Goal: Task Accomplishment & Management: Manage account settings

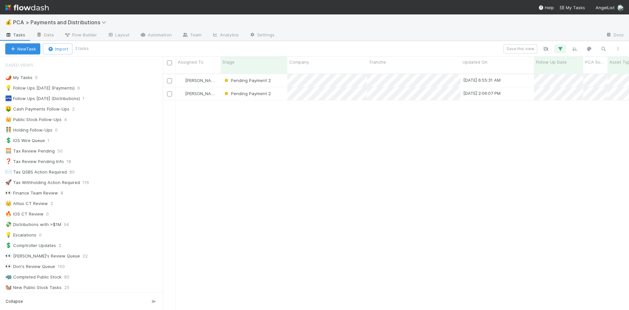
scroll to position [237, 462]
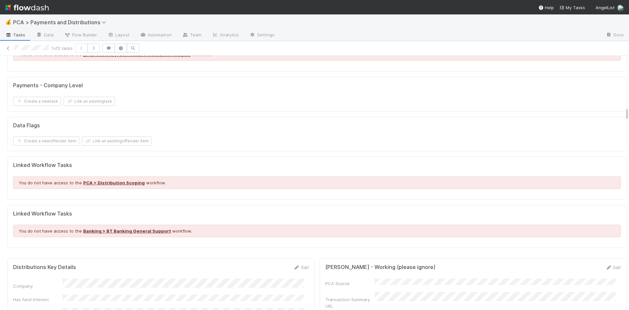
scroll to position [983, 0]
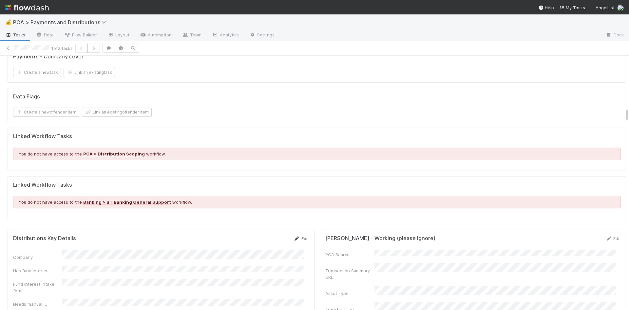
click at [301, 236] on link "Edit" at bounding box center [301, 238] width 15 height 5
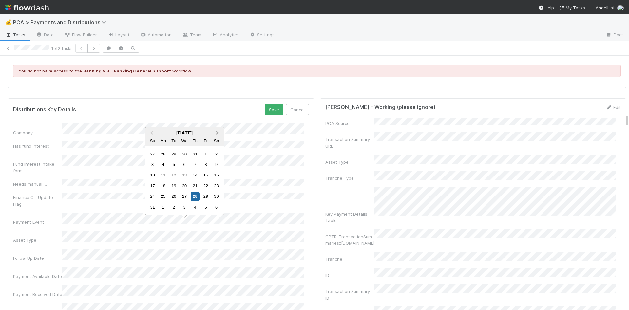
click at [217, 133] on span "Next Month" at bounding box center [217, 133] width 0 height 8
click at [173, 208] on div "30" at bounding box center [173, 207] width 9 height 9
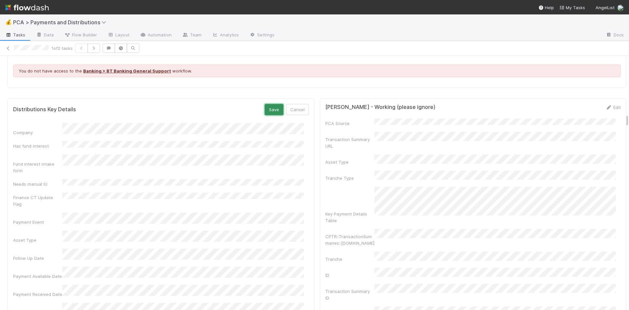
click at [270, 104] on button "Save" at bounding box center [274, 109] width 19 height 11
click at [298, 104] on div "Edit" at bounding box center [301, 107] width 15 height 7
click at [295, 105] on link "Edit" at bounding box center [301, 107] width 15 height 5
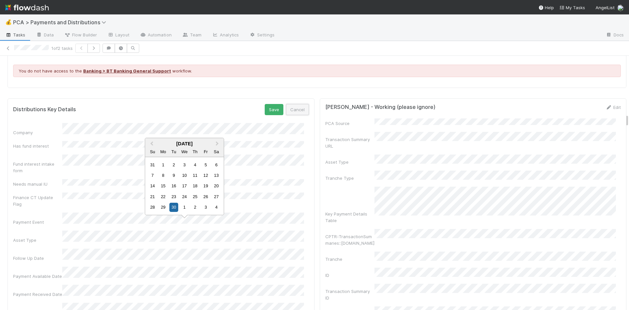
click at [294, 104] on button "Cancel" at bounding box center [297, 109] width 23 height 11
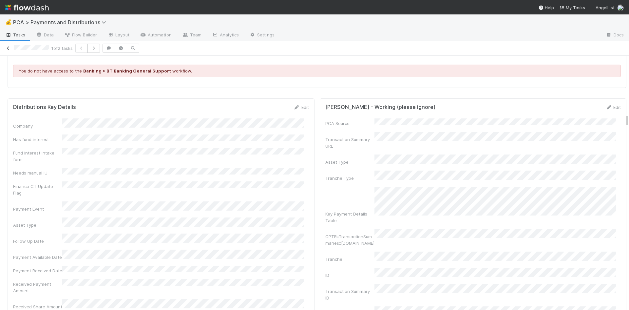
click at [8, 48] on icon at bounding box center [8, 48] width 7 height 4
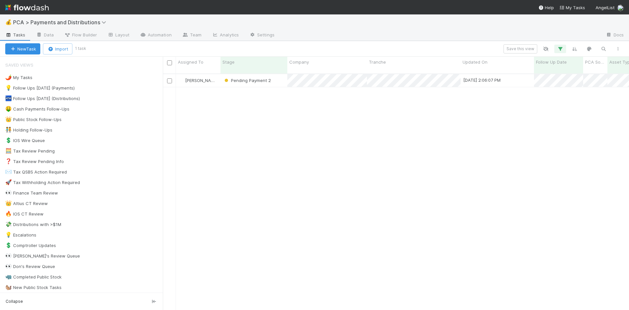
scroll to position [237, 462]
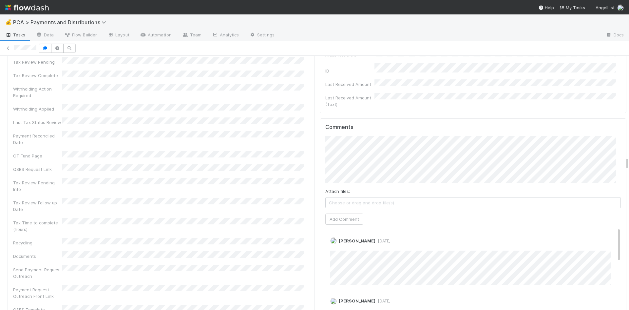
scroll to position [1934, 0]
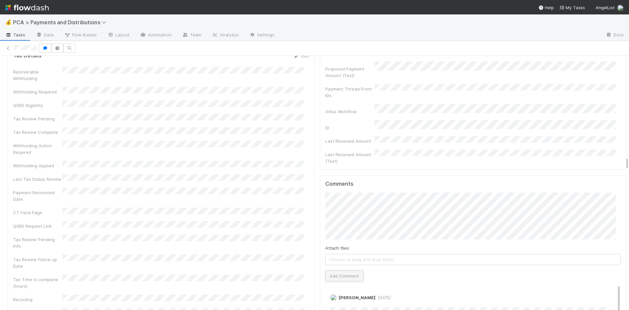
click at [338, 270] on button "Add Comment" at bounding box center [344, 275] width 38 height 11
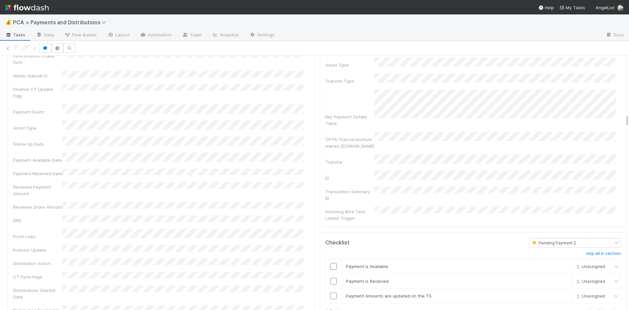
scroll to position [1114, 0]
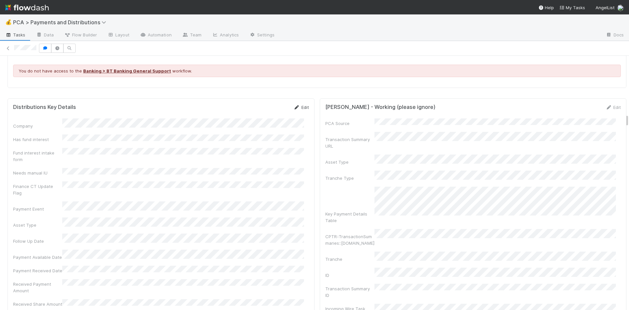
click at [296, 105] on link "Edit" at bounding box center [301, 107] width 15 height 5
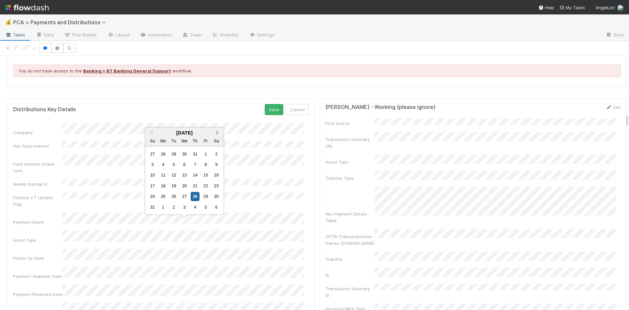
click at [217, 132] on span "Next Month" at bounding box center [217, 133] width 0 height 8
click at [218, 144] on button "Next Month" at bounding box center [218, 144] width 10 height 10
click at [205, 196] on div "28" at bounding box center [205, 196] width 9 height 9
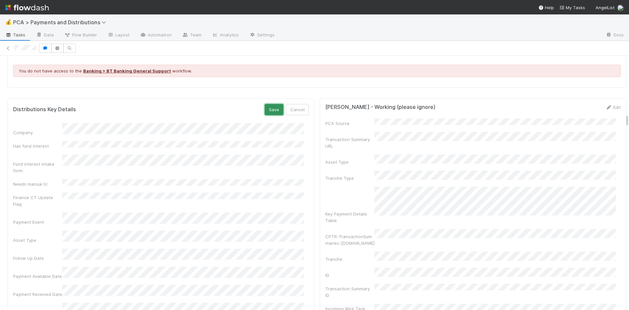
click at [266, 104] on button "Save" at bounding box center [274, 109] width 19 height 11
click at [297, 105] on link "Edit" at bounding box center [301, 107] width 15 height 5
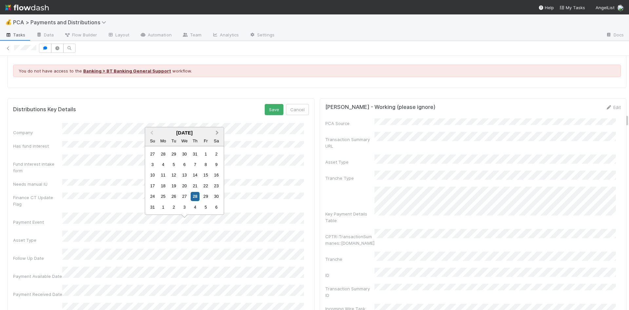
click at [217, 133] on span "Next Month" at bounding box center [217, 133] width 0 height 8
click at [218, 140] on button "Next Month" at bounding box center [218, 144] width 10 height 10
click at [217, 143] on span "Next Month" at bounding box center [217, 144] width 0 height 8
click at [207, 197] on div "28" at bounding box center [205, 196] width 9 height 9
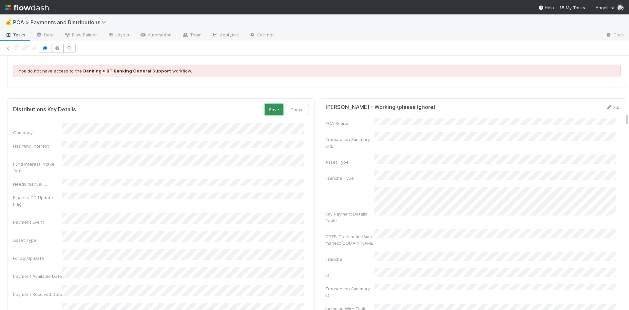
click at [267, 104] on button "Save" at bounding box center [274, 109] width 19 height 11
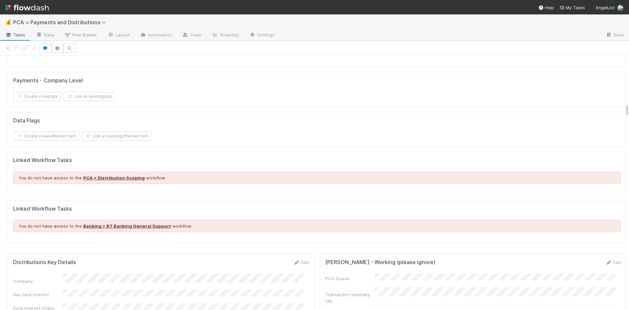
scroll to position [1016, 0]
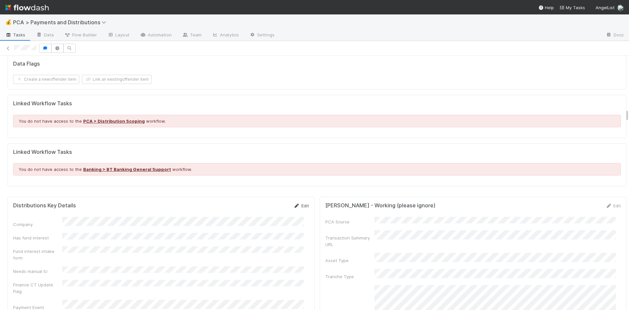
click at [294, 204] on icon at bounding box center [297, 206] width 7 height 4
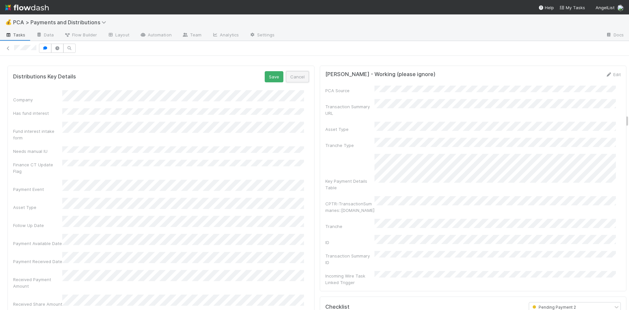
click at [294, 71] on button "Cancel" at bounding box center [297, 76] width 23 height 11
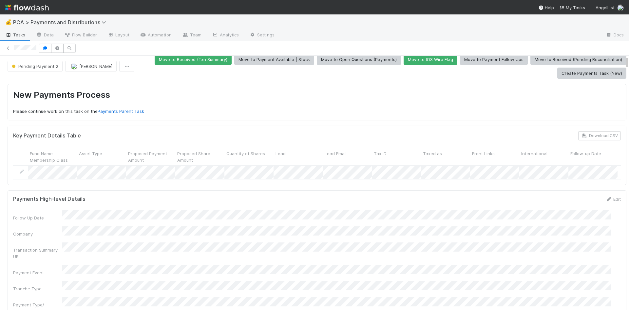
scroll to position [0, 0]
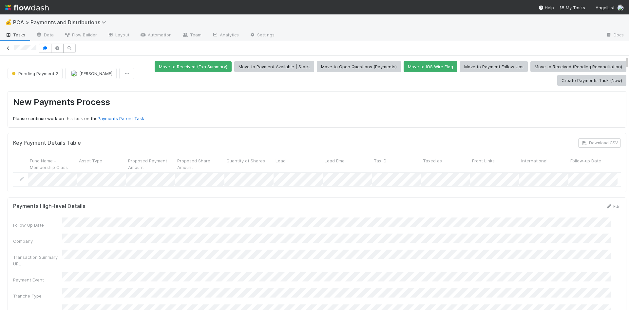
click at [9, 49] on icon at bounding box center [8, 48] width 7 height 4
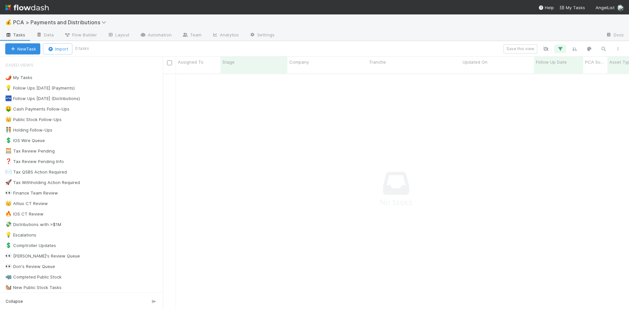
scroll to position [232, 462]
click at [562, 49] on icon "button" at bounding box center [560, 49] width 7 height 6
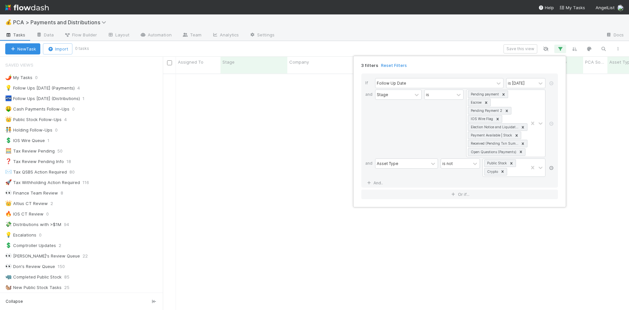
click at [550, 167] on icon at bounding box center [551, 168] width 7 height 4
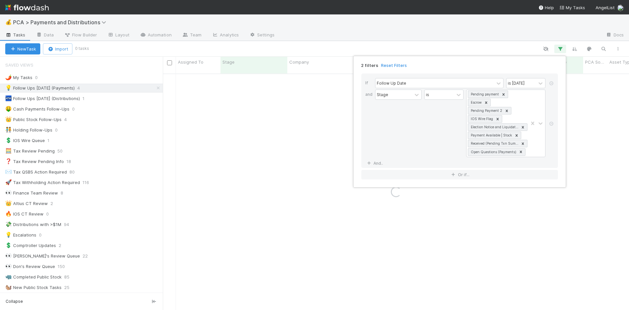
click at [511, 252] on div "2 filters Reset Filters If Follow Up Date is today and Stage is Pending payment…" at bounding box center [314, 155] width 629 height 310
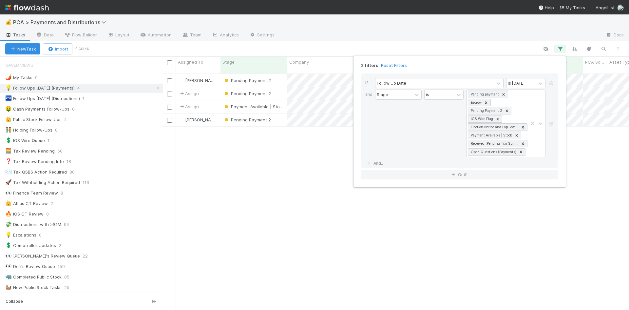
scroll to position [237, 462]
click at [510, 250] on div "2 filters Reset Filters If Follow Up Date is today and Stage is Pending payment…" at bounding box center [314, 155] width 629 height 310
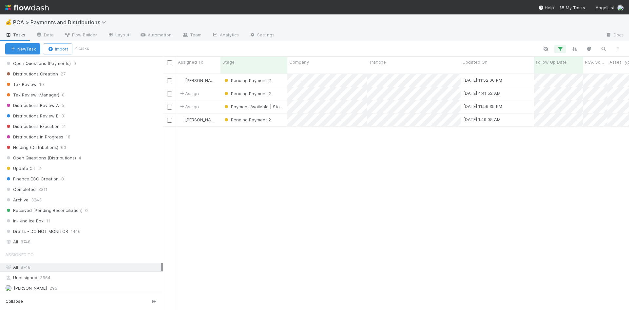
scroll to position [426, 0]
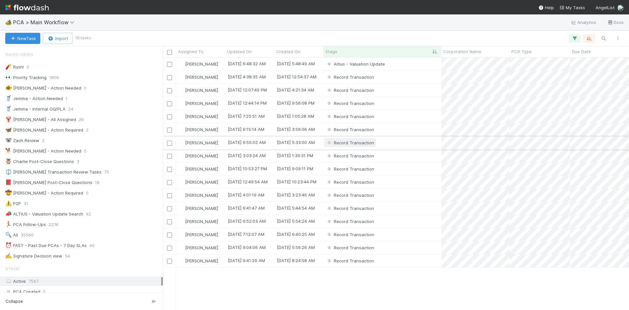
scroll to position [953, 0]
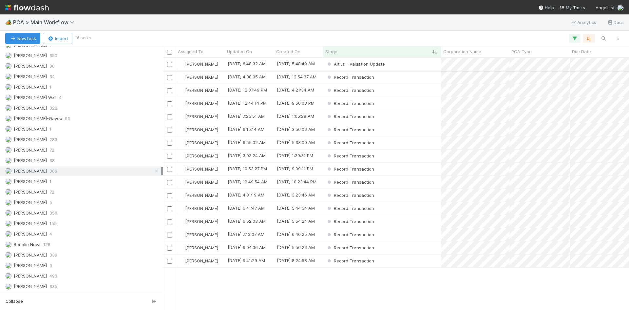
click at [416, 66] on div "Altius - Valuation Update" at bounding box center [383, 64] width 118 height 13
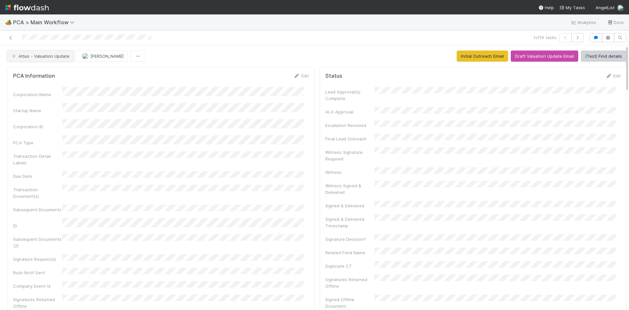
click at [56, 60] on button "Altius - Valuation Update" at bounding box center [41, 55] width 66 height 11
click at [60, 73] on span "Internal - Open Question / Request" at bounding box center [49, 72] width 80 height 5
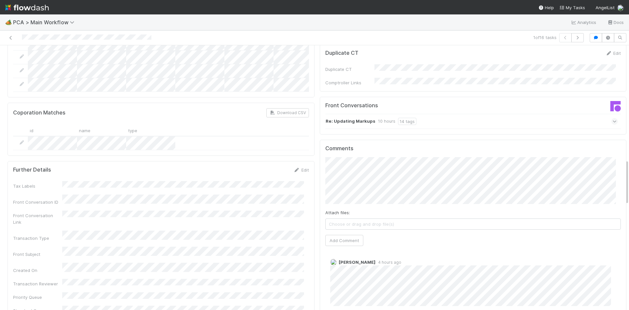
scroll to position [721, 0]
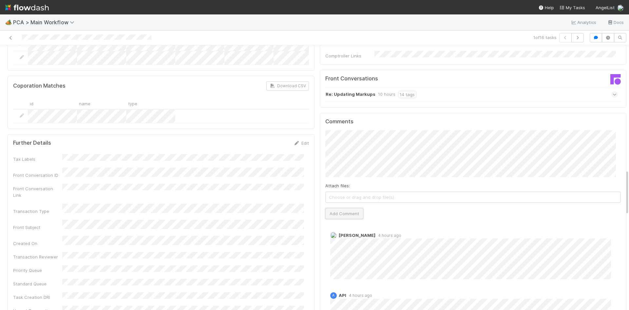
click at [340, 208] on button "Add Comment" at bounding box center [344, 213] width 38 height 11
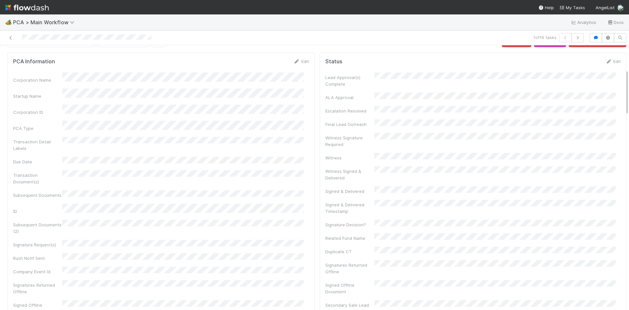
scroll to position [0, 0]
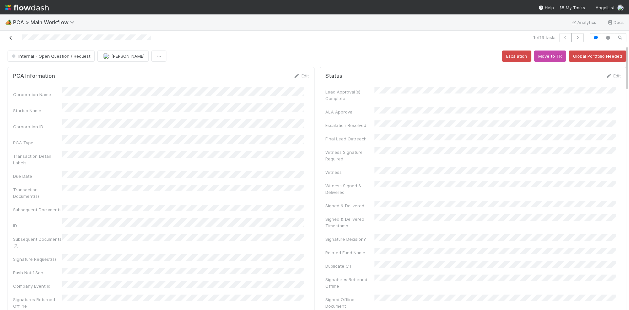
click at [8, 37] on icon at bounding box center [11, 38] width 7 height 4
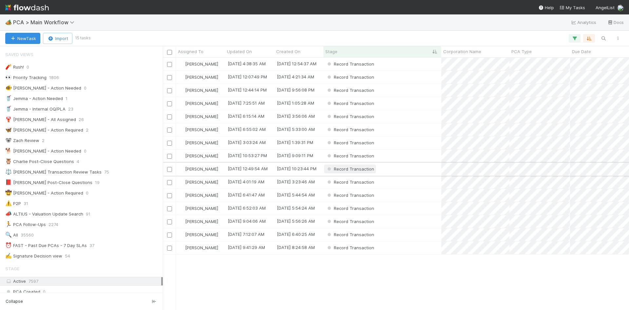
scroll to position [5, 5]
click at [529, 49] on span "PCA Type" at bounding box center [522, 51] width 20 height 7
click at [528, 62] on div "Sort A → Z" at bounding box center [549, 64] width 75 height 10
click at [411, 248] on div "Record Transaction" at bounding box center [383, 247] width 118 height 13
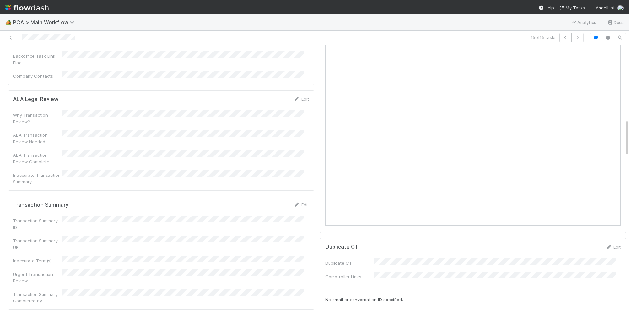
scroll to position [557, 0]
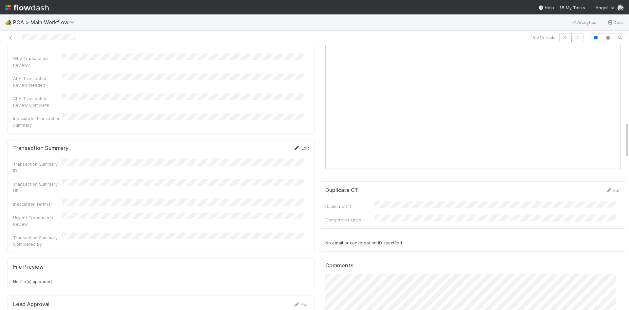
click at [294, 146] on icon at bounding box center [297, 148] width 7 height 4
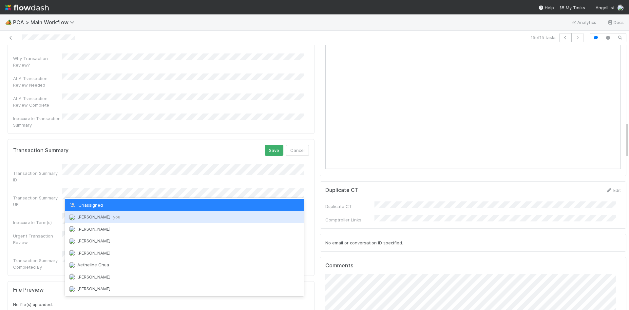
click at [123, 217] on div "Meg Castanare you" at bounding box center [184, 217] width 239 height 12
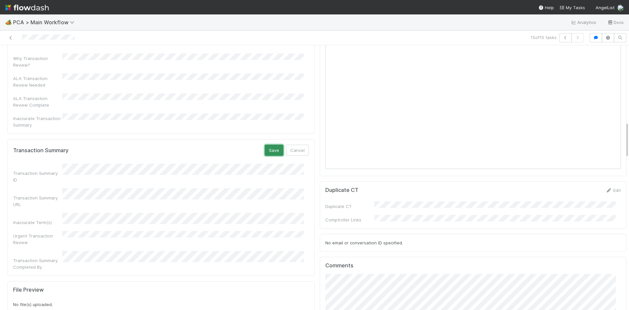
click at [265, 145] on button "Save" at bounding box center [274, 150] width 19 height 11
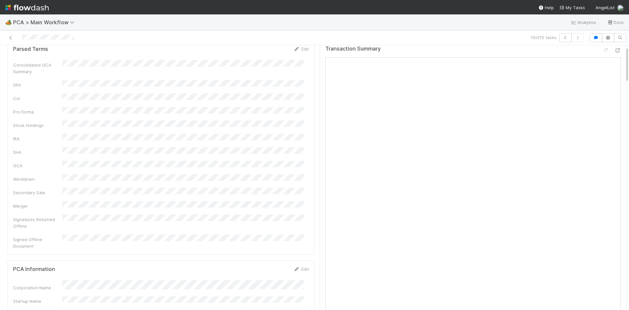
scroll to position [0, 0]
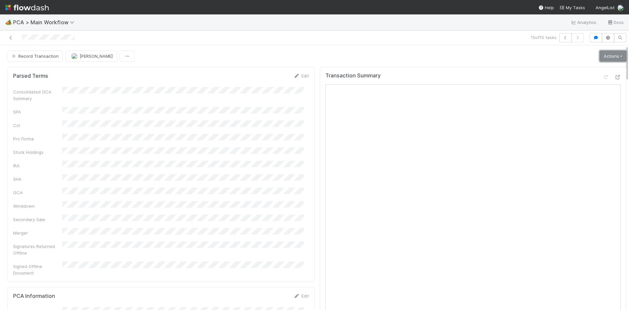
click at [606, 53] on link "Actions" at bounding box center [613, 55] width 27 height 11
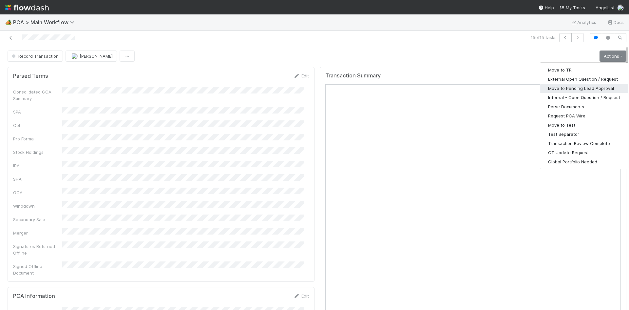
click at [568, 85] on button "Move to Pending Lead Approval" at bounding box center [584, 88] width 88 height 9
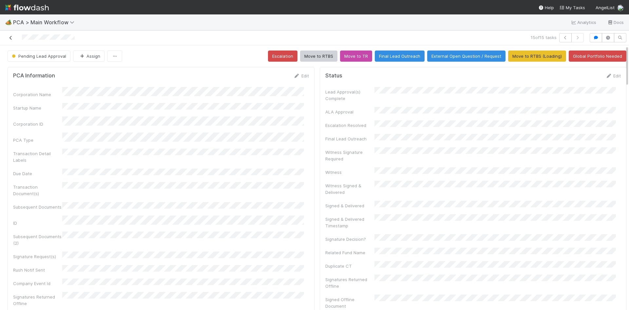
click at [10, 36] on icon at bounding box center [11, 38] width 7 height 4
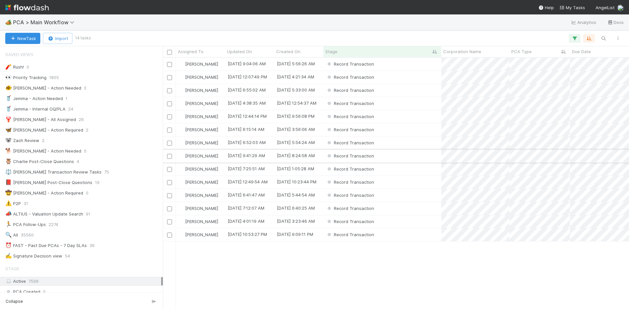
scroll to position [247, 462]
click at [418, 236] on div "Record Transaction" at bounding box center [383, 234] width 118 height 13
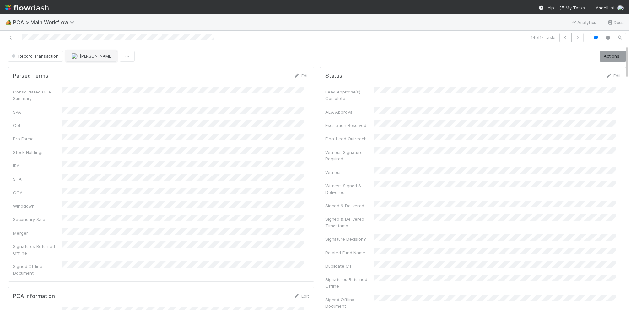
click at [96, 53] on span "Meg Castanare" at bounding box center [96, 55] width 33 height 5
click at [107, 69] on div "Raven Jacinto" at bounding box center [108, 68] width 92 height 12
click at [224, 50] on div "Record Transaction Raven Jacinto Actions Move to TR External Open Question / Re…" at bounding box center [317, 55] width 619 height 11
click at [12, 36] on icon at bounding box center [11, 38] width 7 height 4
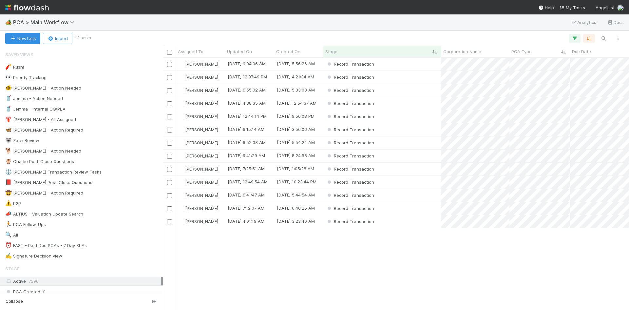
scroll to position [247, 462]
click at [415, 201] on div "Record Transaction" at bounding box center [383, 195] width 118 height 13
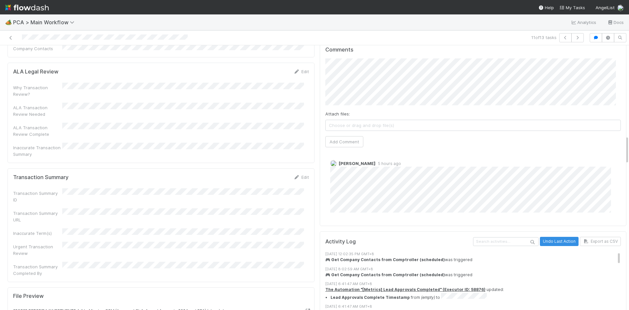
scroll to position [819, 0]
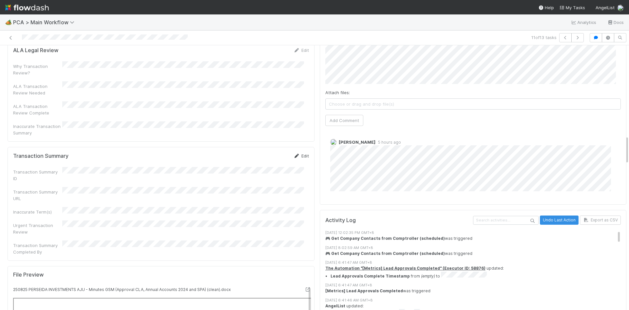
click at [298, 153] on link "Edit" at bounding box center [301, 155] width 15 height 5
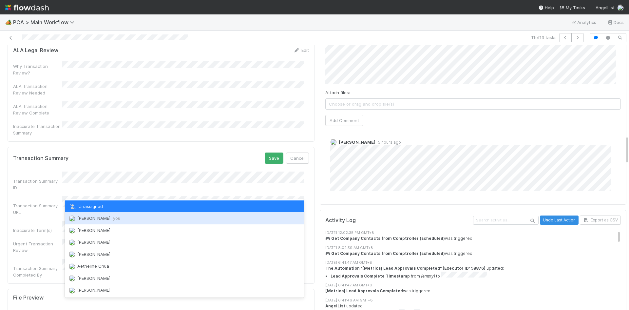
click at [116, 217] on span "you" at bounding box center [116, 217] width 7 height 5
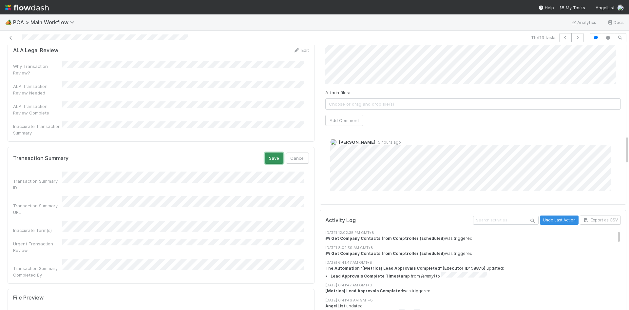
click at [267, 152] on button "Save" at bounding box center [274, 157] width 19 height 11
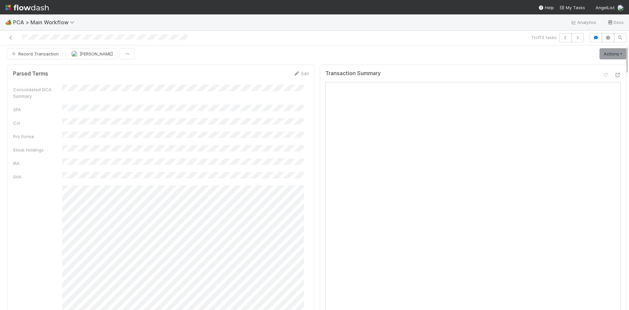
scroll to position [0, 0]
click at [600, 56] on link "Actions" at bounding box center [613, 55] width 27 height 11
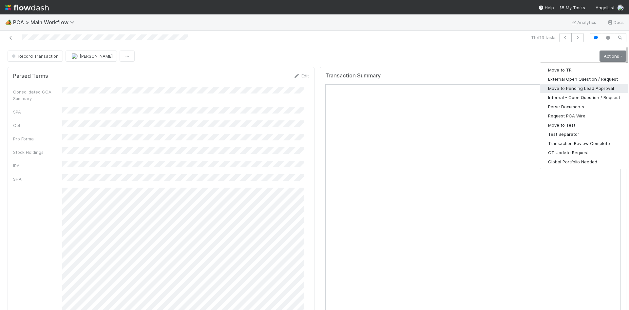
click at [583, 89] on button "Move to Pending Lead Approval" at bounding box center [584, 88] width 88 height 9
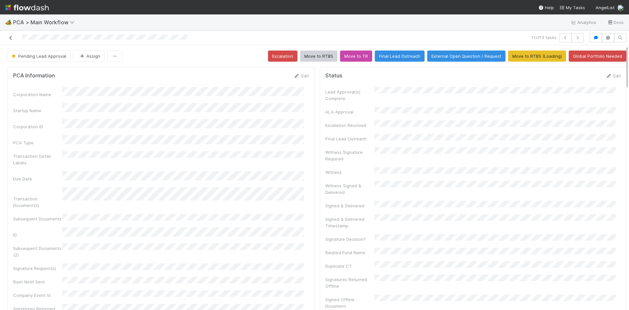
click at [10, 37] on icon at bounding box center [11, 38] width 7 height 4
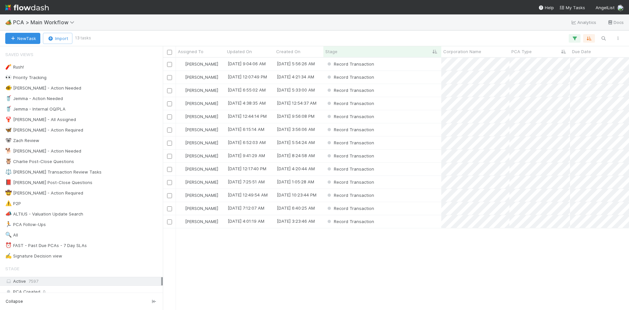
scroll to position [247, 462]
click at [425, 210] on div "Record Transaction" at bounding box center [383, 208] width 118 height 13
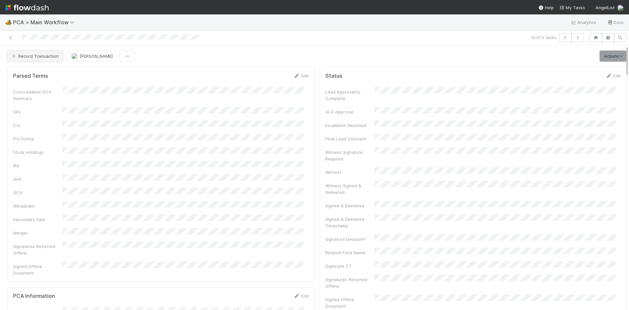
click at [53, 57] on span "Record Transaction" at bounding box center [34, 55] width 48 height 5
click at [50, 73] on div "ICU" at bounding box center [51, 73] width 92 height 12
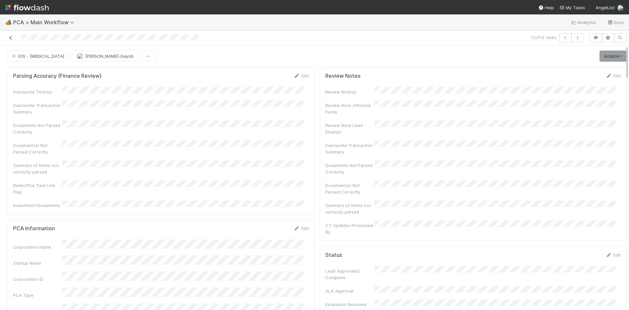
click at [10, 37] on icon at bounding box center [11, 38] width 7 height 4
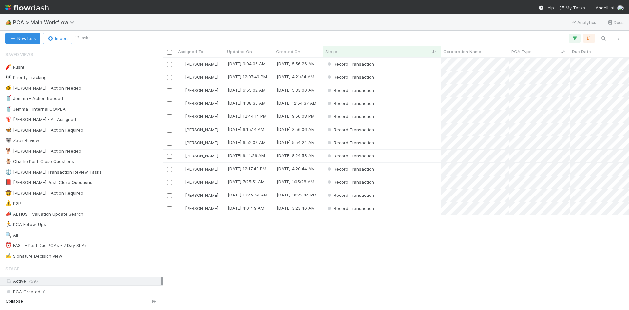
scroll to position [247, 462]
click at [421, 171] on div "Record Transaction" at bounding box center [383, 169] width 118 height 13
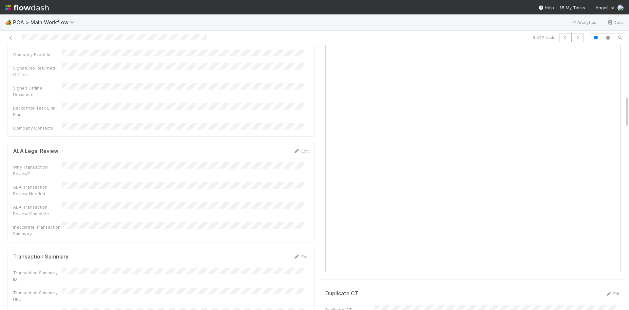
scroll to position [590, 0]
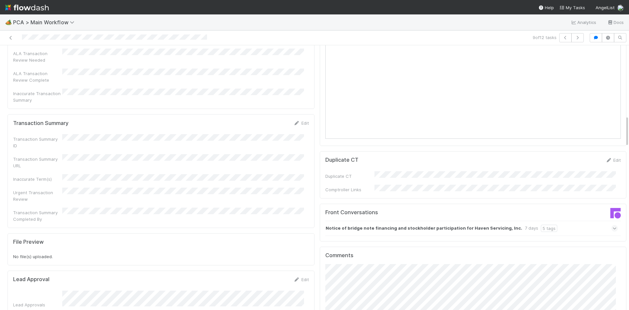
click at [550, 221] on div "Notice of bridge note financing and stockholder participation for Haven Servici…" at bounding box center [471, 228] width 293 height 15
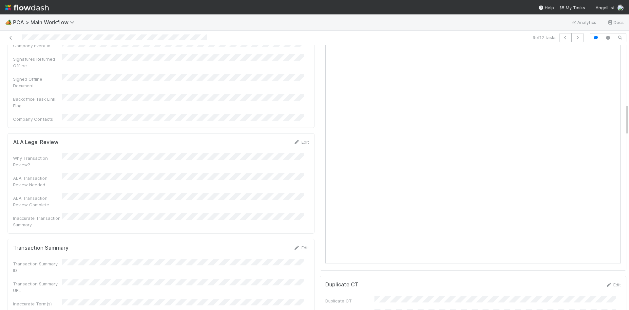
scroll to position [492, 0]
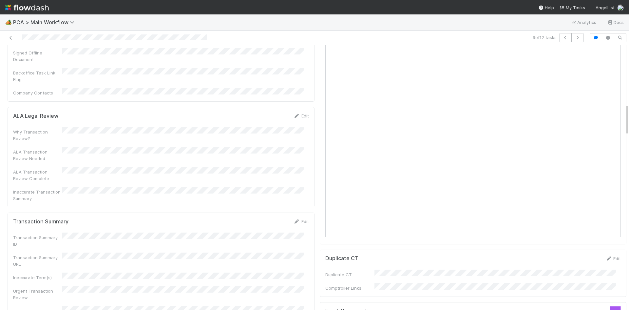
drag, startPoint x: 296, startPoint y: 167, endPoint x: 253, endPoint y: 174, distance: 43.4
click at [296, 219] on link "Edit" at bounding box center [301, 221] width 15 height 5
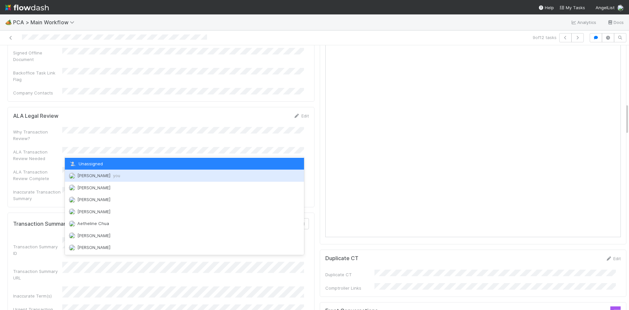
click at [127, 180] on div "Meg Castanare you" at bounding box center [184, 175] width 239 height 12
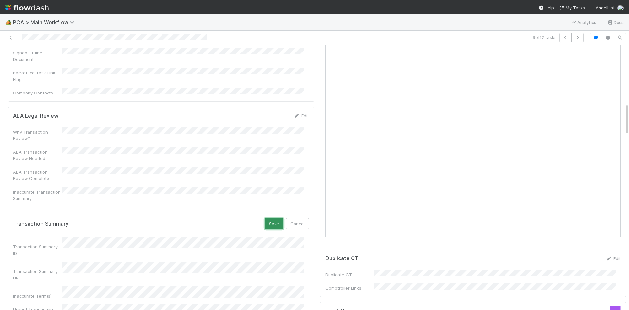
click at [272, 218] on button "Save" at bounding box center [274, 223] width 19 height 11
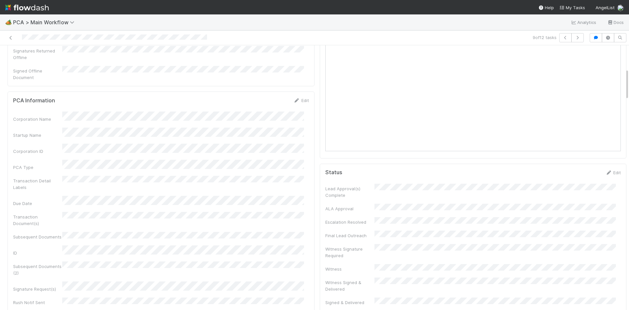
scroll to position [0, 0]
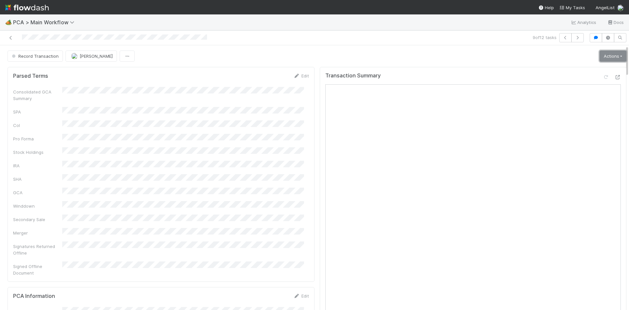
click at [600, 56] on link "Actions" at bounding box center [613, 55] width 27 height 11
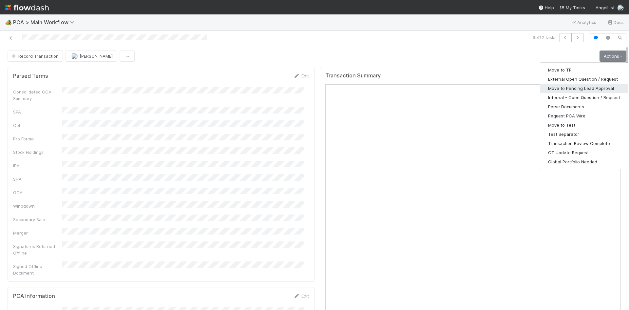
click at [593, 87] on button "Move to Pending Lead Approval" at bounding box center [584, 88] width 88 height 9
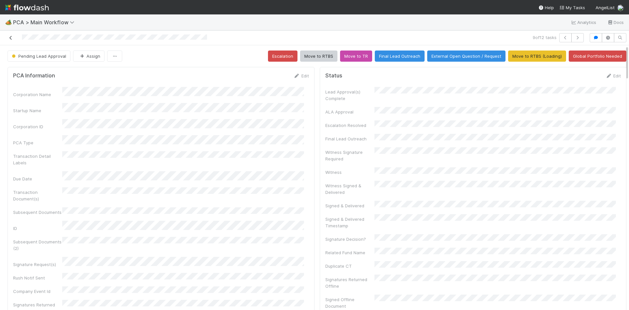
click at [10, 38] on icon at bounding box center [11, 38] width 7 height 4
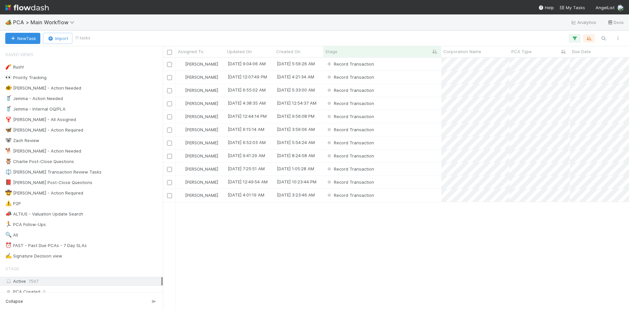
scroll to position [247, 462]
click at [389, 183] on div "Record Transaction" at bounding box center [383, 182] width 118 height 13
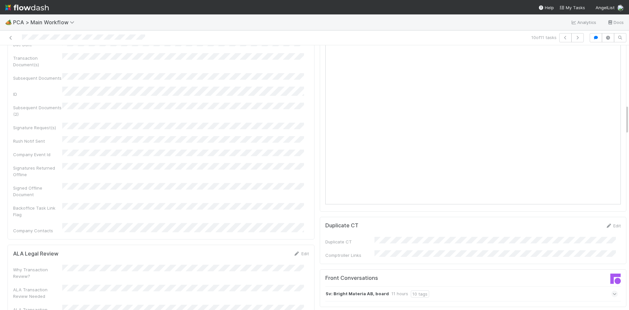
scroll to position [656, 0]
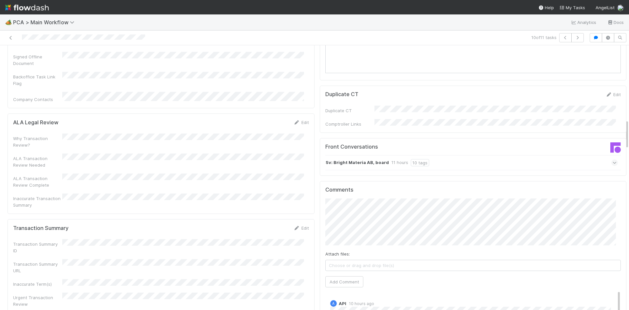
drag, startPoint x: 295, startPoint y: 171, endPoint x: 194, endPoint y: 207, distance: 107.5
click at [295, 225] on link "Edit" at bounding box center [301, 227] width 15 height 5
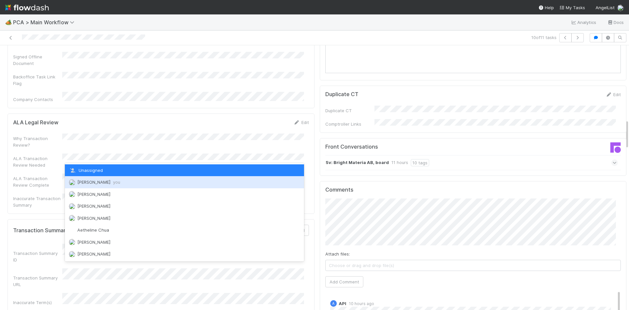
click at [103, 184] on span "Meg Castanare you" at bounding box center [98, 181] width 43 height 5
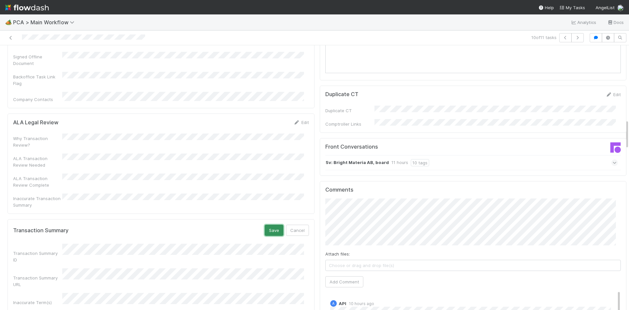
click at [266, 225] on button "Save" at bounding box center [274, 230] width 19 height 11
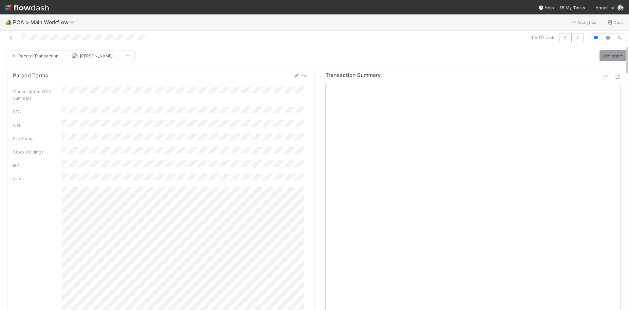
scroll to position [0, 0]
click at [601, 54] on link "Actions" at bounding box center [613, 55] width 27 height 11
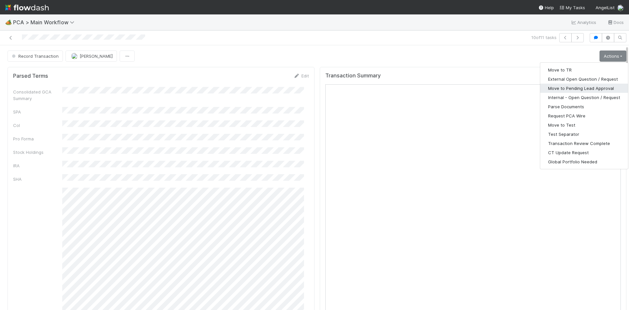
click at [576, 88] on button "Move to Pending Lead Approval" at bounding box center [584, 88] width 88 height 9
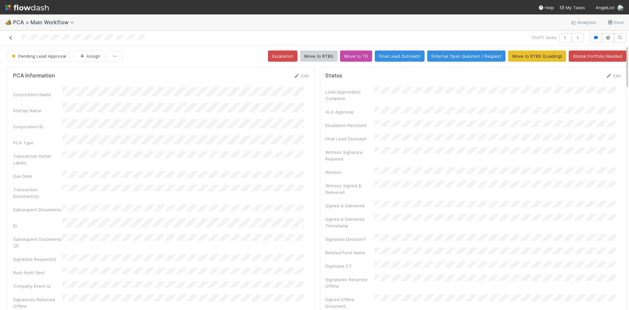
click at [11, 37] on icon at bounding box center [11, 38] width 7 height 4
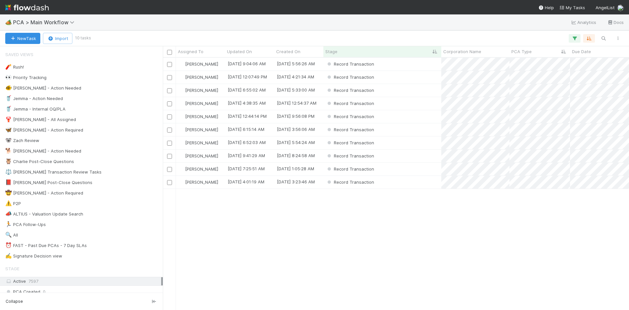
scroll to position [247, 462]
click at [404, 66] on div "Record Transaction" at bounding box center [383, 64] width 118 height 13
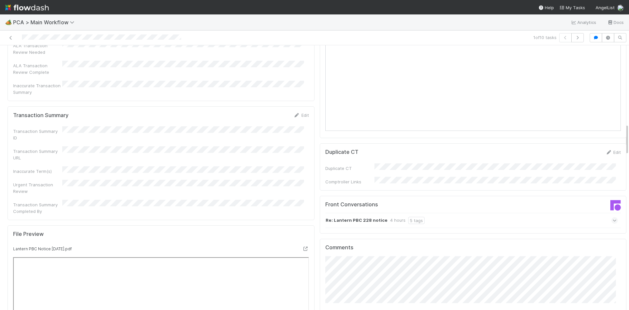
scroll to position [656, 0]
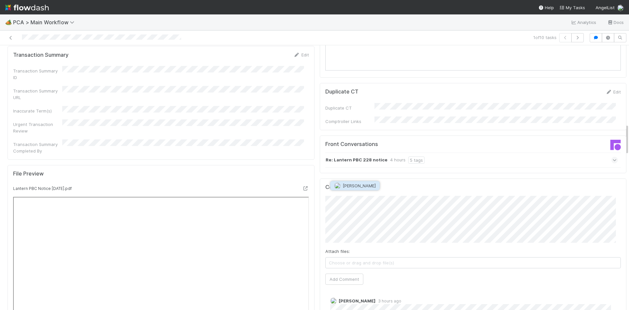
click at [371, 187] on span "Jemma Cunningham" at bounding box center [359, 185] width 33 height 5
click at [352, 286] on button "Add Comment" at bounding box center [344, 291] width 38 height 11
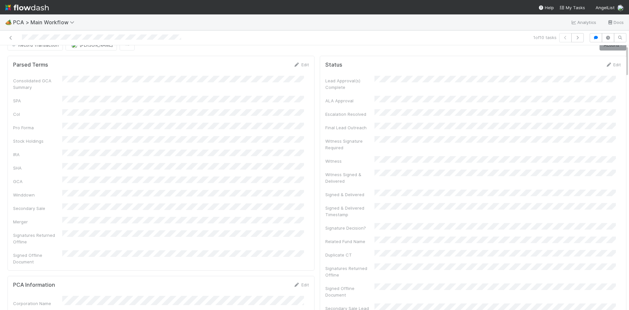
scroll to position [0, 0]
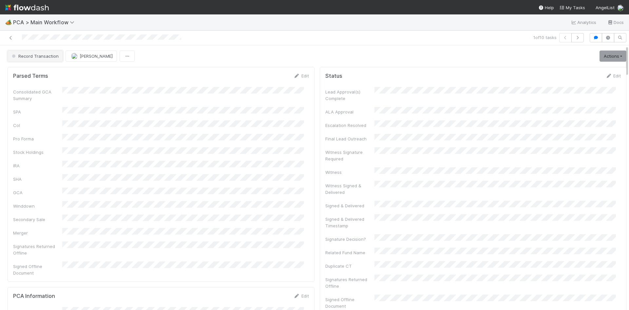
click at [40, 59] on button "Record Transaction" at bounding box center [35, 55] width 55 height 11
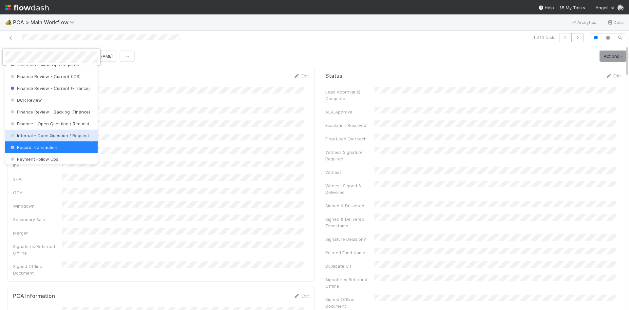
click at [45, 138] on span "Internal - Open Question / Request" at bounding box center [49, 135] width 80 height 5
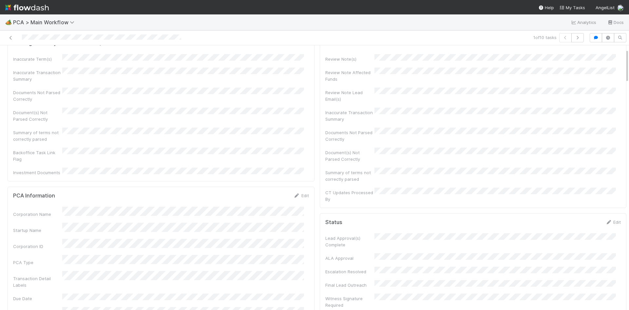
scroll to position [0, 0]
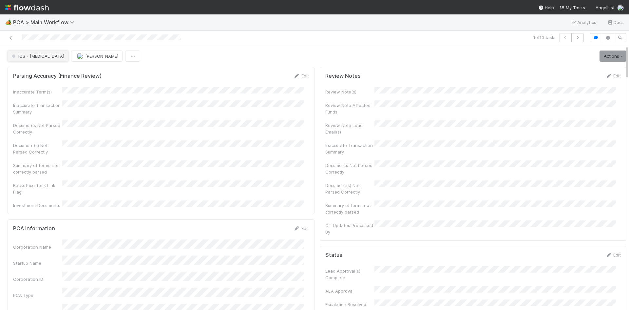
click at [19, 57] on span "IOS - ICU" at bounding box center [37, 55] width 54 height 5
click at [46, 75] on span "Internal - Open Question / Request" at bounding box center [49, 72] width 80 height 5
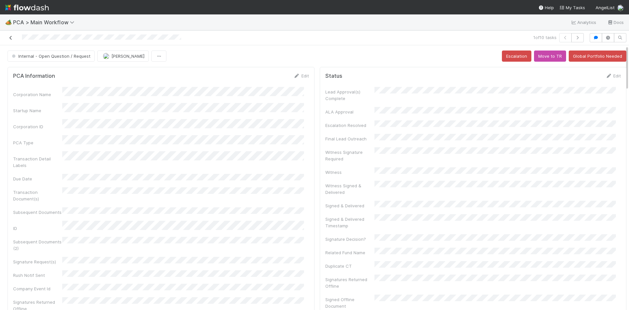
click at [8, 36] on icon at bounding box center [11, 38] width 7 height 4
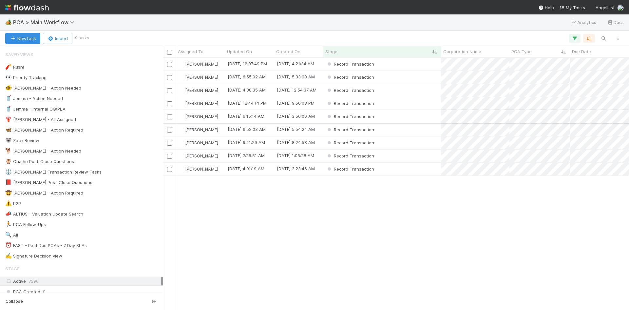
scroll to position [247, 462]
click at [396, 169] on div "Record Transaction" at bounding box center [383, 169] width 118 height 13
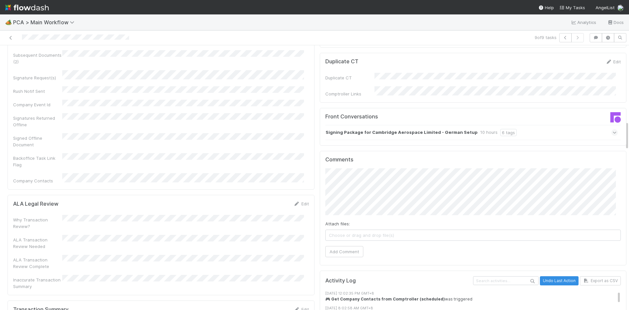
scroll to position [819, 0]
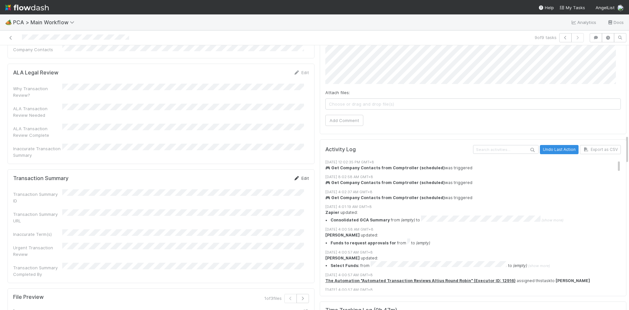
click at [296, 175] on link "Edit" at bounding box center [301, 177] width 15 height 5
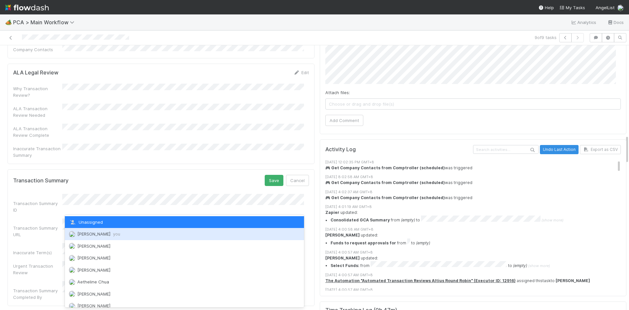
click at [115, 233] on span "you" at bounding box center [116, 233] width 7 height 5
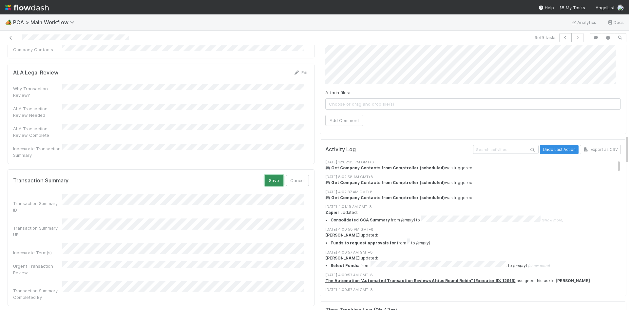
click at [270, 175] on button "Save" at bounding box center [274, 180] width 19 height 11
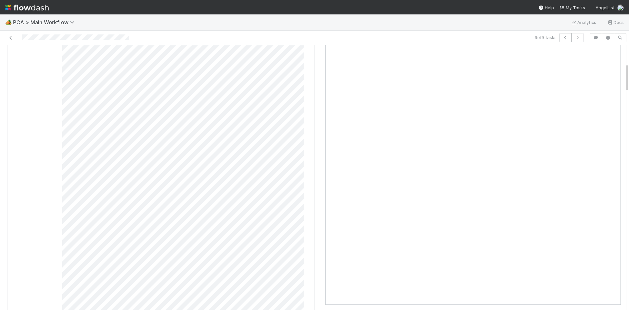
scroll to position [0, 0]
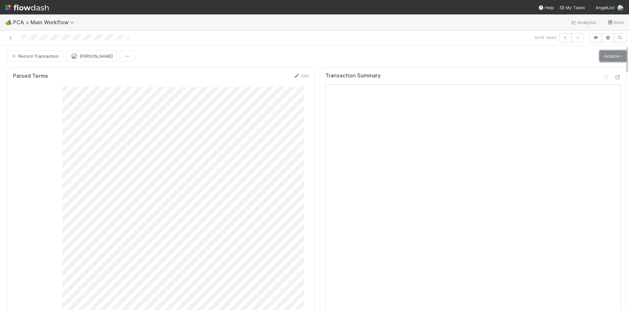
drag, startPoint x: 602, startPoint y: 57, endPoint x: 601, endPoint y: 63, distance: 5.7
click at [602, 57] on link "Actions" at bounding box center [613, 55] width 27 height 11
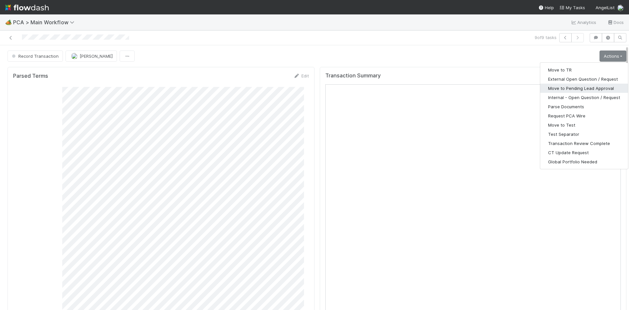
click at [588, 87] on button "Move to Pending Lead Approval" at bounding box center [584, 88] width 88 height 9
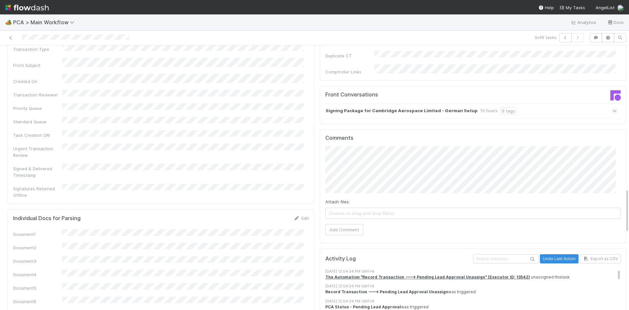
scroll to position [951, 0]
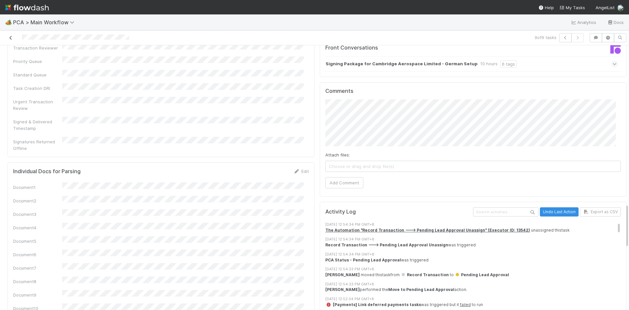
click at [8, 36] on icon at bounding box center [11, 38] width 7 height 4
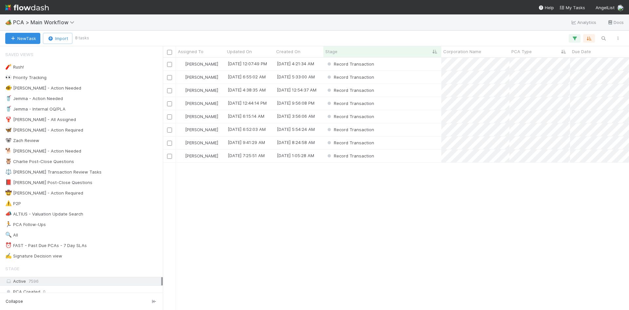
scroll to position [247, 462]
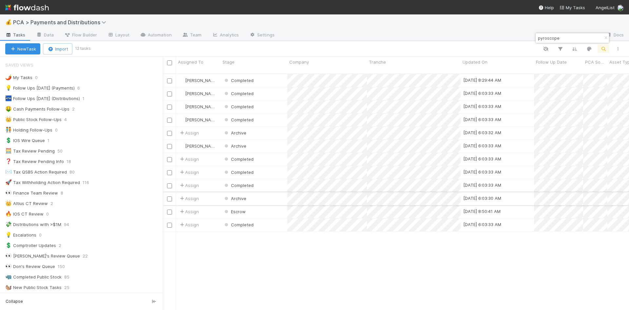
scroll to position [513, 0]
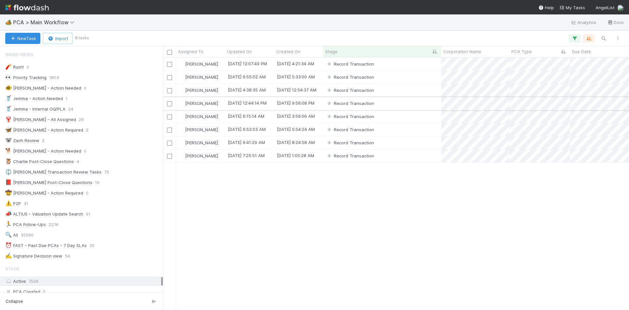
scroll to position [247, 462]
click at [428, 92] on div "Record Transaction" at bounding box center [383, 90] width 118 height 13
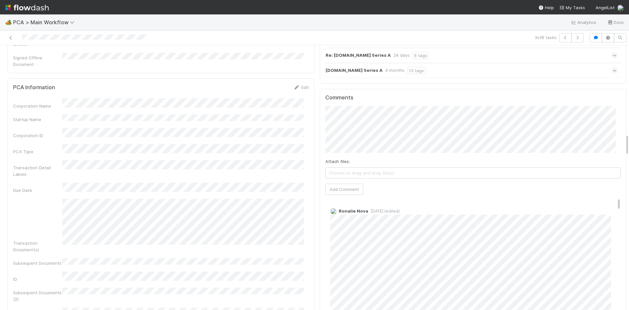
scroll to position [1016, 0]
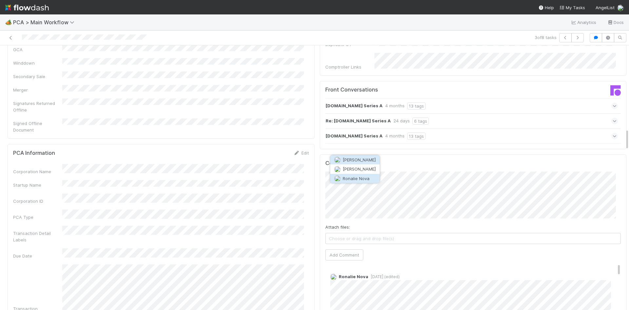
click at [361, 179] on span "Ronalie Nova" at bounding box center [356, 178] width 27 height 5
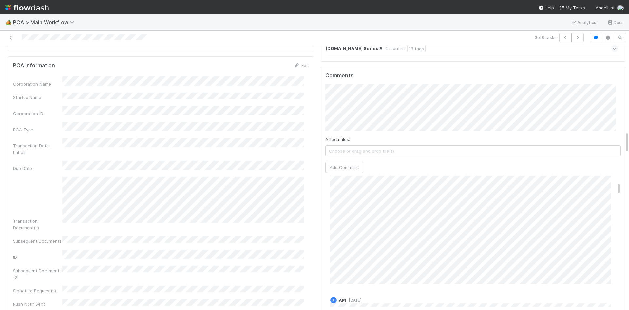
scroll to position [1049, 0]
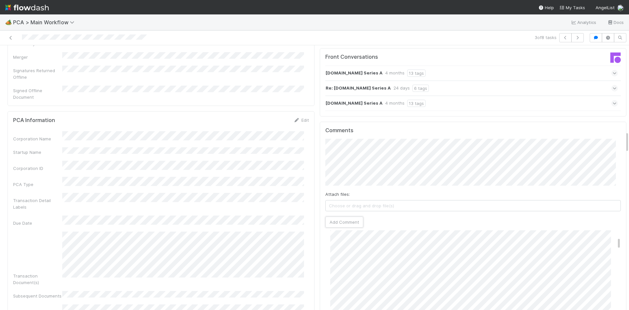
click at [332, 216] on button "Add Comment" at bounding box center [344, 221] width 38 height 11
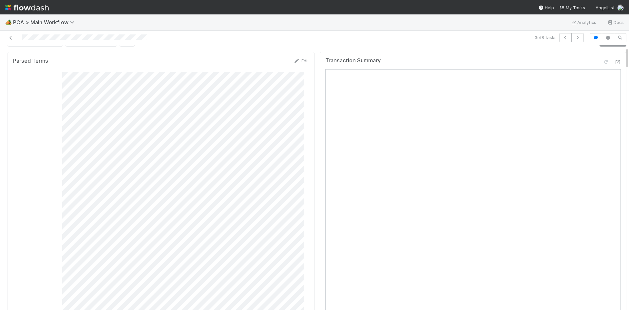
scroll to position [0, 0]
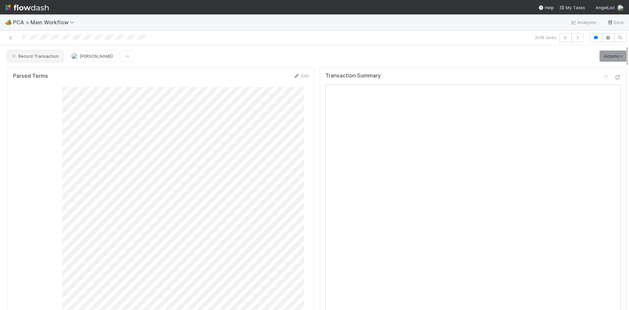
click at [24, 57] on span "Record Transaction" at bounding box center [34, 55] width 48 height 5
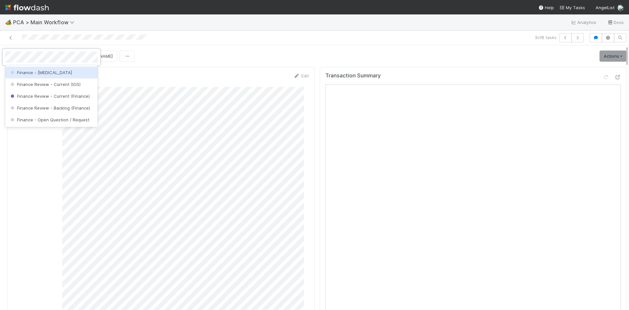
drag, startPoint x: 64, startPoint y: 73, endPoint x: 188, endPoint y: 43, distance: 128.2
click at [64, 73] on div "Finance - [MEDICAL_DATA]" at bounding box center [51, 73] width 92 height 12
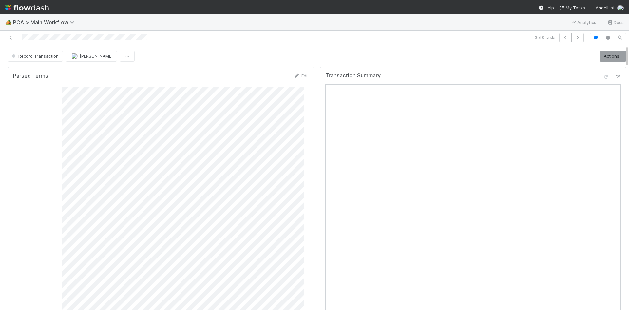
click at [192, 41] on div at bounding box center [149, 37] width 293 height 9
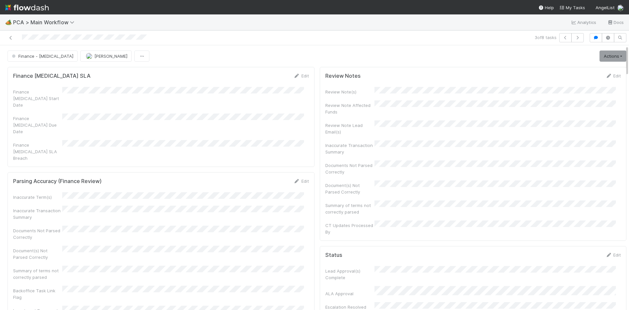
scroll to position [242, 0]
click at [10, 37] on icon at bounding box center [11, 38] width 7 height 4
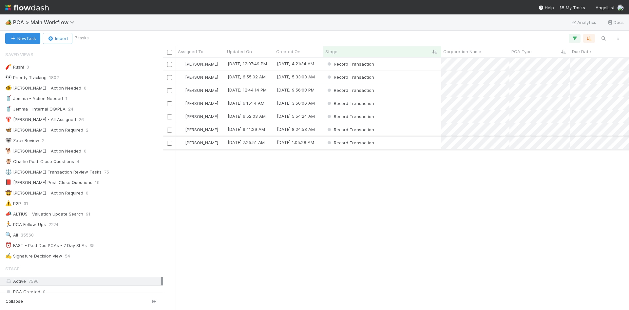
scroll to position [5, 5]
click at [407, 116] on div "Record Transaction" at bounding box center [383, 116] width 118 height 13
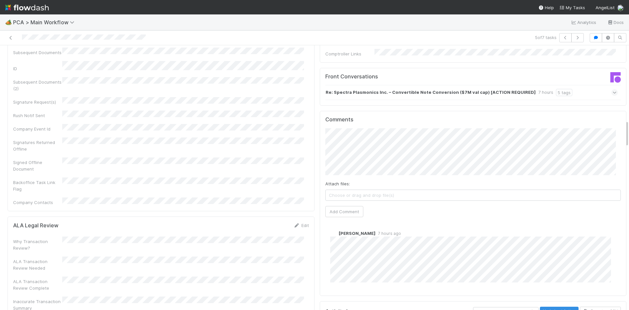
scroll to position [656, 0]
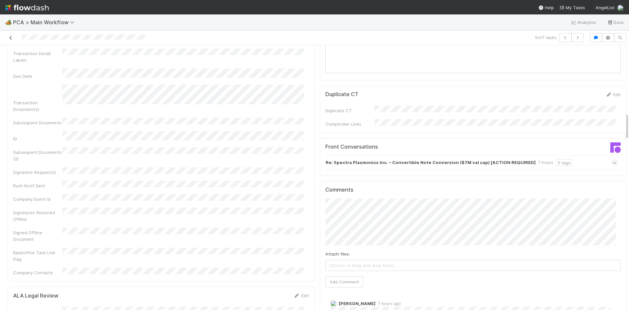
click at [11, 38] on icon at bounding box center [11, 38] width 7 height 4
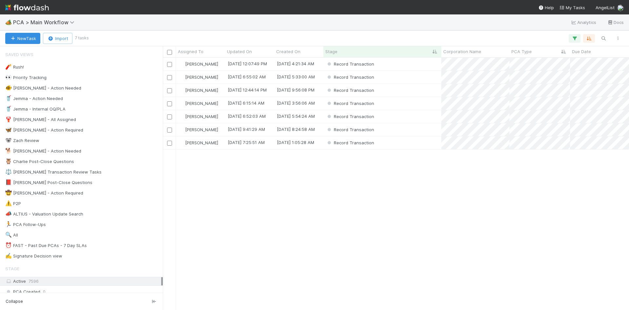
scroll to position [247, 462]
click at [21, 59] on span "Saved Views" at bounding box center [19, 54] width 28 height 13
click at [424, 106] on div "Record Transaction" at bounding box center [383, 103] width 118 height 13
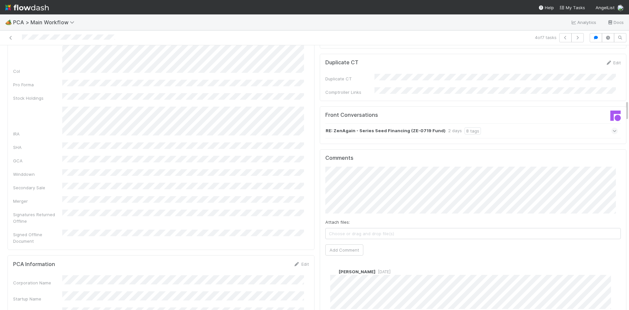
scroll to position [623, 0]
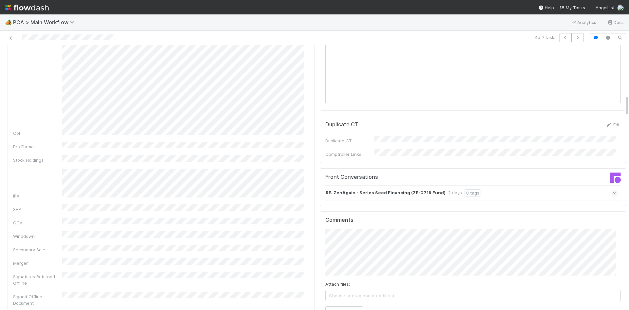
click at [492, 185] on div "RE: ZenAgain - Series Seed Financing (ZE-0719 Fund) 2 days 8 tags" at bounding box center [471, 192] width 293 height 15
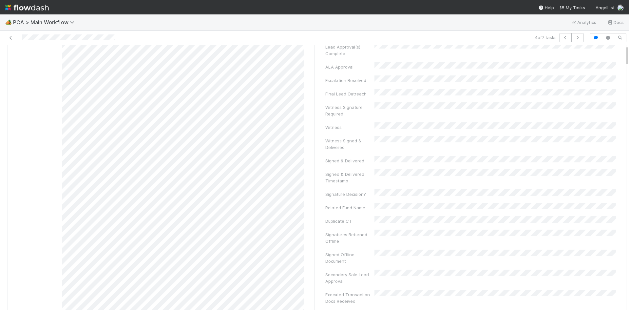
scroll to position [0, 0]
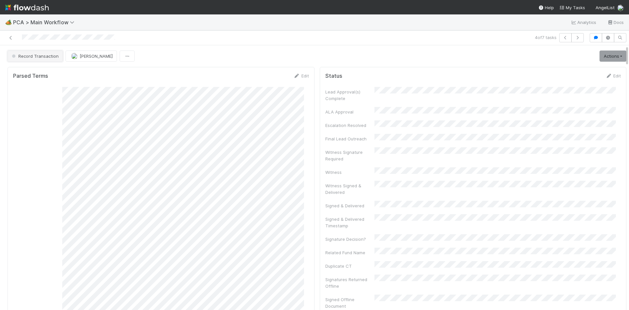
click at [32, 59] on button "Record Transaction" at bounding box center [35, 55] width 55 height 11
click at [42, 72] on span "External - Open Question / Request" at bounding box center [49, 72] width 81 height 5
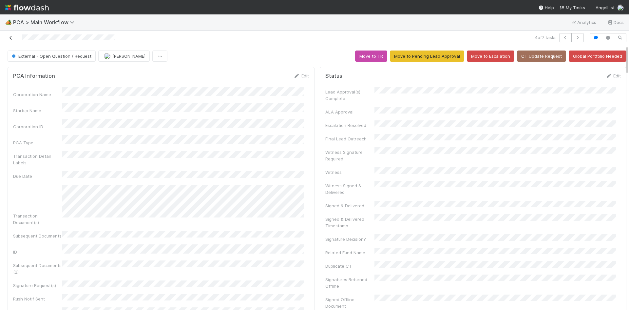
click at [11, 38] on icon at bounding box center [11, 38] width 7 height 4
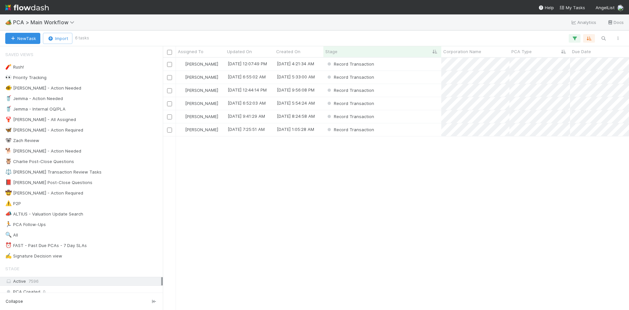
scroll to position [247, 462]
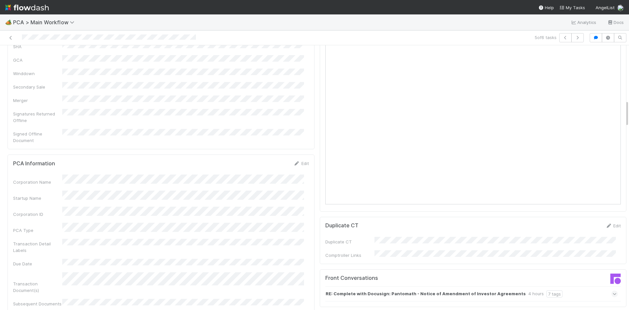
scroll to position [590, 0]
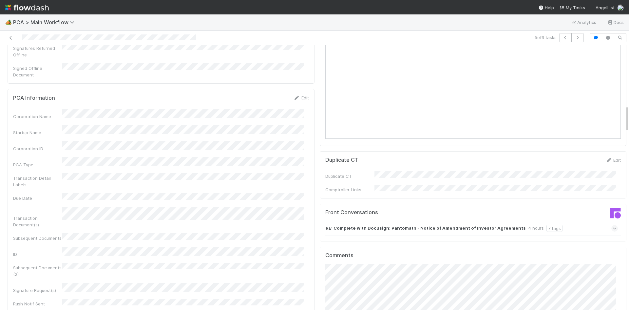
click at [562, 221] on div "RE: Complete with Docusign: Pantomath - Notice of Amendment of Investor Agreeme…" at bounding box center [471, 228] width 293 height 15
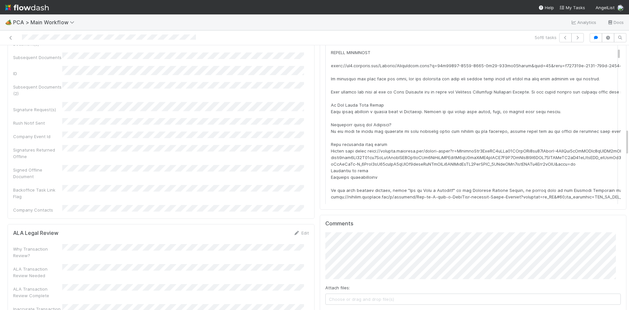
scroll to position [819, 0]
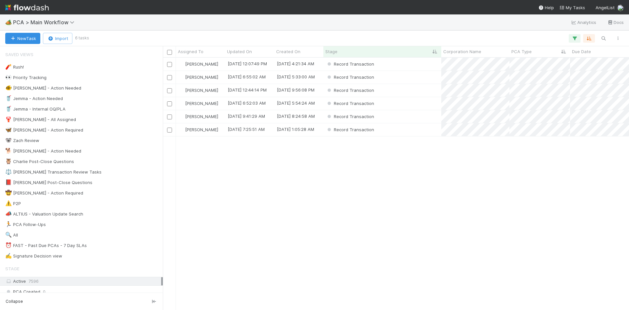
scroll to position [247, 462]
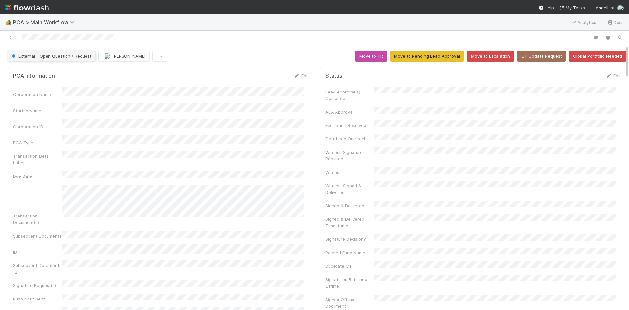
click at [49, 58] on span "External - Open Question / Request" at bounding box center [50, 55] width 81 height 5
click at [41, 81] on div "Record Transaction" at bounding box center [51, 84] width 92 height 12
click at [119, 58] on span "Febbie Cervantes" at bounding box center [128, 55] width 33 height 5
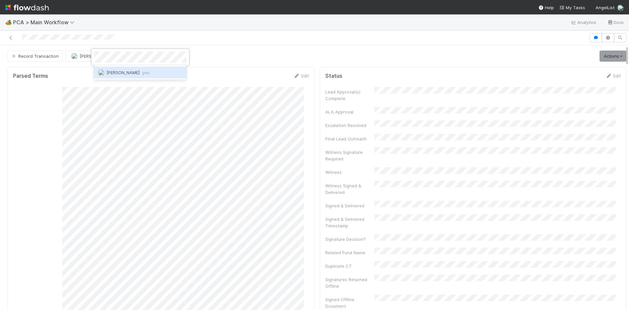
click at [123, 72] on span "Meg Castanare you" at bounding box center [128, 72] width 43 height 5
drag, startPoint x: 184, startPoint y: 38, endPoint x: 149, endPoint y: 34, distance: 35.0
click at [183, 38] on div at bounding box center [314, 155] width 629 height 310
click at [8, 35] on link at bounding box center [11, 37] width 7 height 7
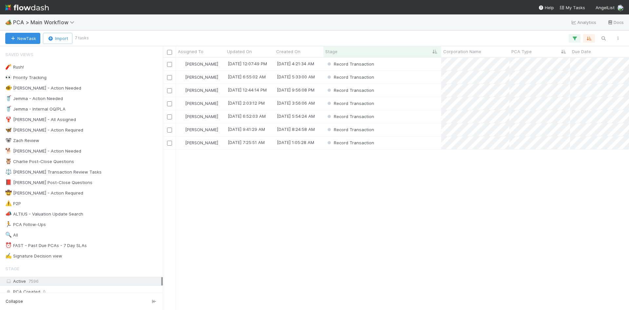
scroll to position [247, 462]
click at [406, 106] on div "Record Transaction" at bounding box center [383, 103] width 118 height 13
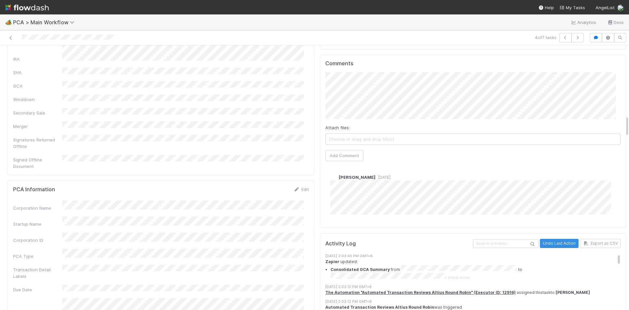
scroll to position [721, 0]
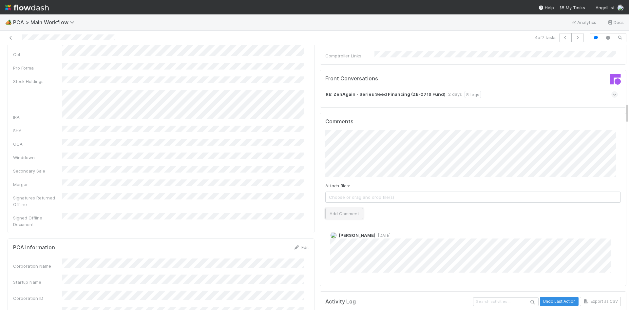
click at [342, 208] on button "Add Comment" at bounding box center [344, 213] width 38 height 11
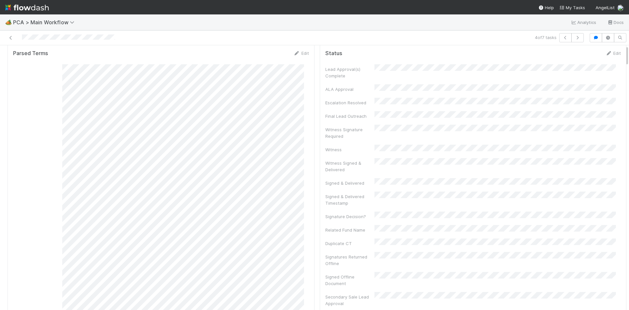
scroll to position [0, 0]
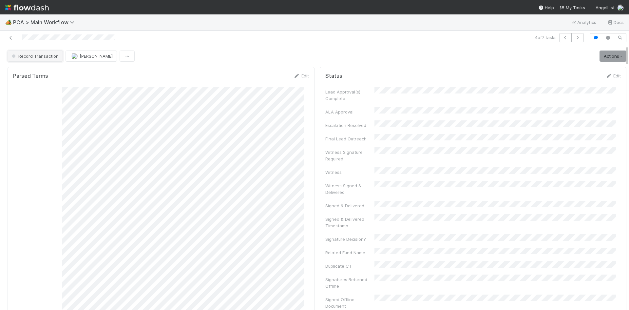
click at [42, 55] on span "Record Transaction" at bounding box center [34, 55] width 48 height 5
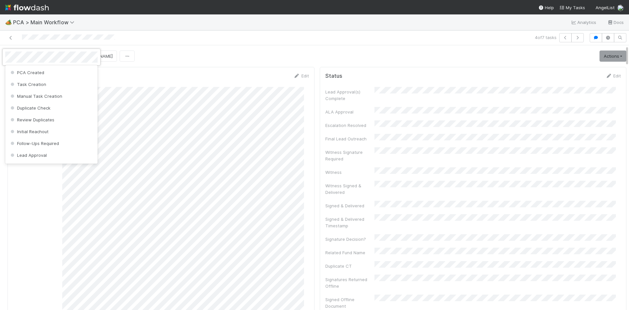
scroll to position [326, 0]
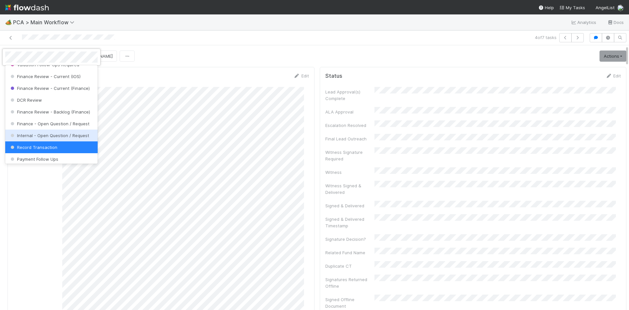
click at [53, 138] on span "Internal - Open Question / Request" at bounding box center [49, 135] width 80 height 5
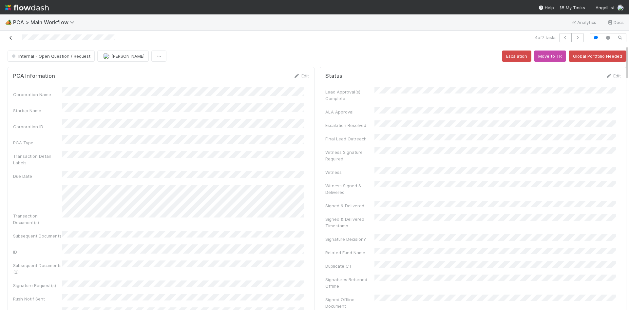
click at [10, 38] on icon at bounding box center [11, 38] width 7 height 4
click at [11, 38] on icon at bounding box center [11, 38] width 7 height 4
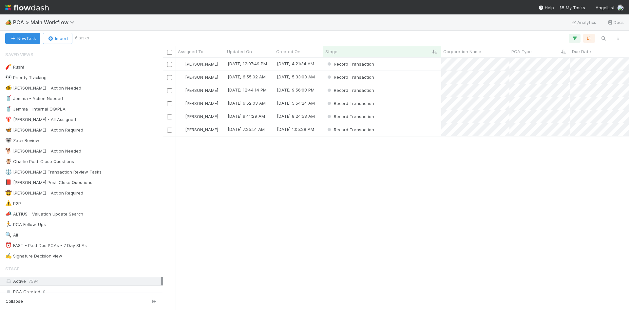
scroll to position [247, 462]
click at [415, 115] on div "Record Transaction" at bounding box center [383, 116] width 118 height 13
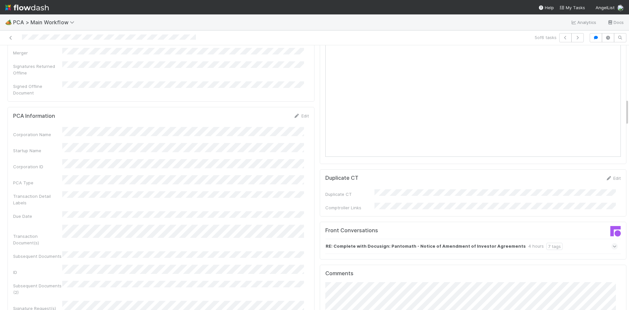
scroll to position [524, 0]
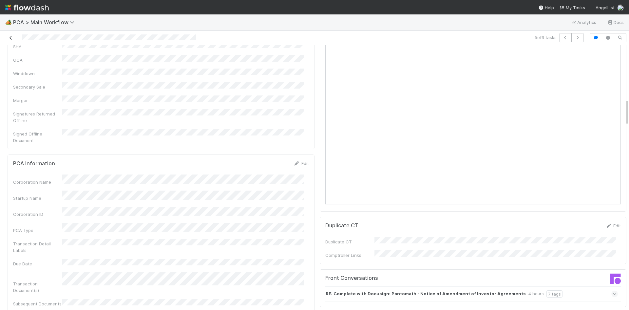
click at [9, 37] on icon at bounding box center [11, 38] width 7 height 4
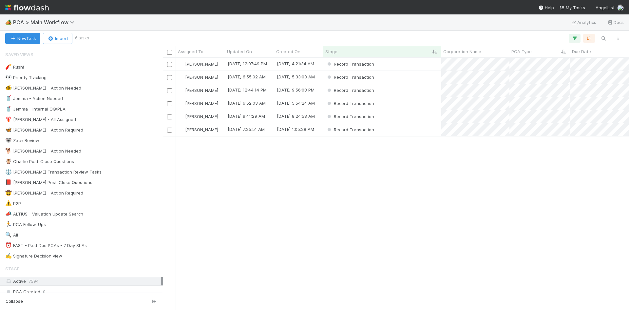
scroll to position [247, 462]
click at [402, 103] on div "Record Transaction" at bounding box center [383, 103] width 118 height 13
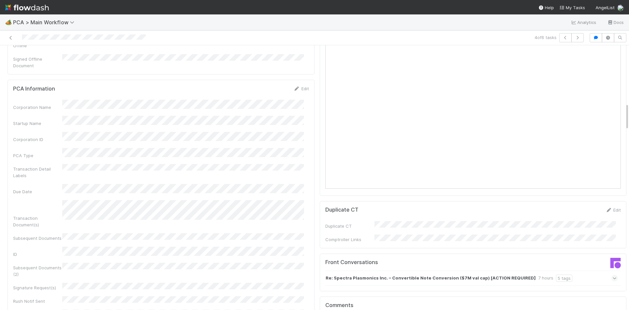
scroll to position [590, 0]
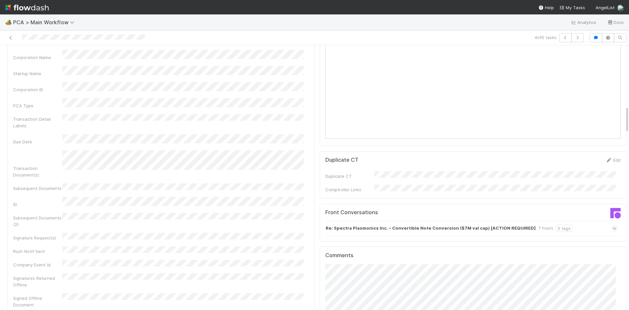
click at [539, 225] on div "7 hours" at bounding box center [546, 228] width 15 height 7
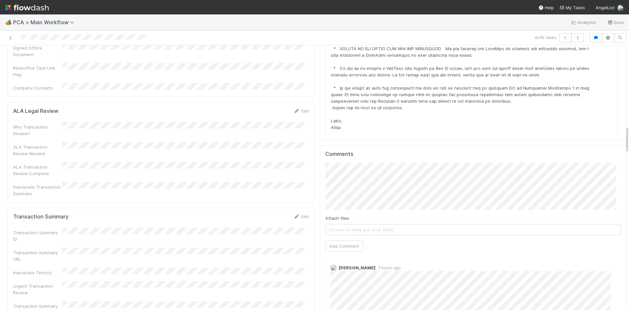
scroll to position [885, 0]
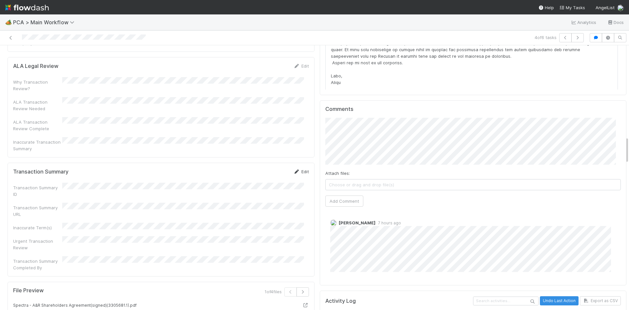
click at [296, 169] on link "Edit" at bounding box center [301, 171] width 15 height 5
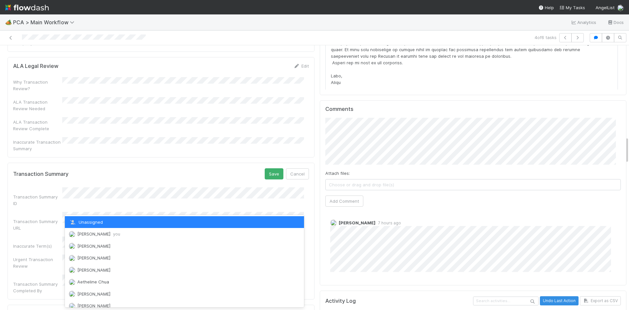
click at [116, 235] on span "you" at bounding box center [116, 233] width 7 height 5
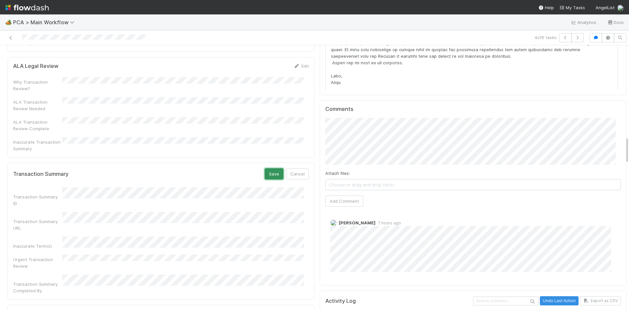
click at [268, 168] on button "Save" at bounding box center [274, 173] width 19 height 11
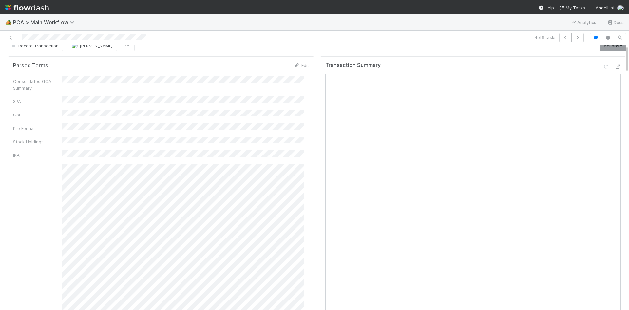
scroll to position [0, 0]
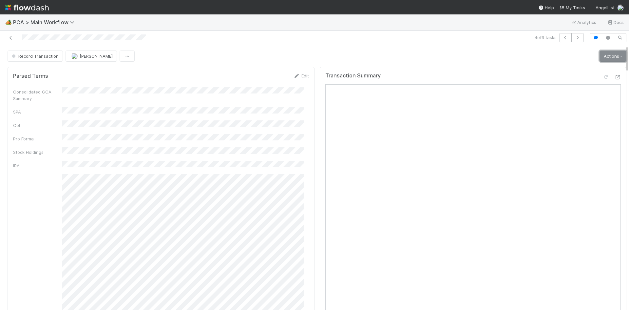
click at [604, 52] on link "Actions" at bounding box center [613, 55] width 27 height 11
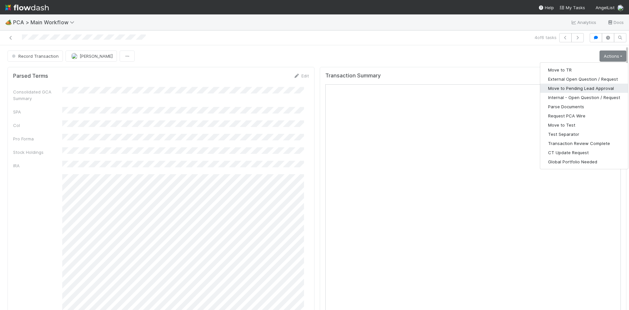
click at [582, 85] on button "Move to Pending Lead Approval" at bounding box center [584, 88] width 88 height 9
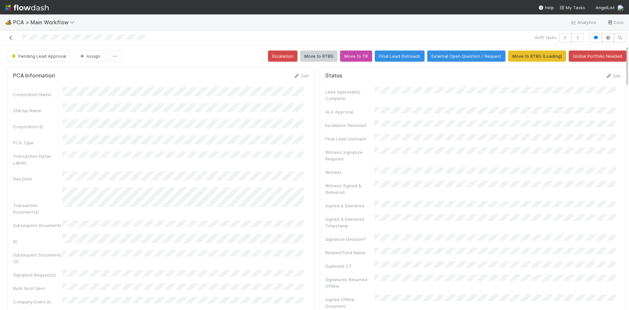
click at [10, 37] on icon at bounding box center [11, 38] width 7 height 4
click at [11, 37] on icon at bounding box center [11, 38] width 7 height 4
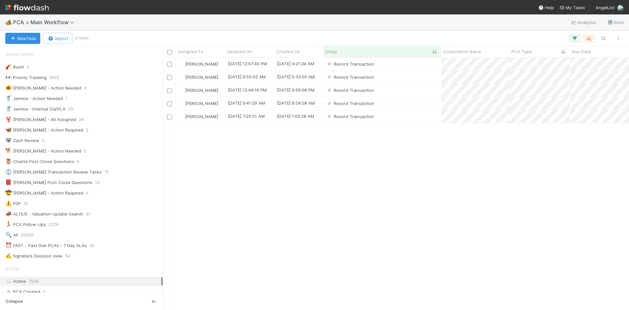
scroll to position [5, 5]
click at [408, 118] on div "Record Transaction" at bounding box center [383, 116] width 118 height 13
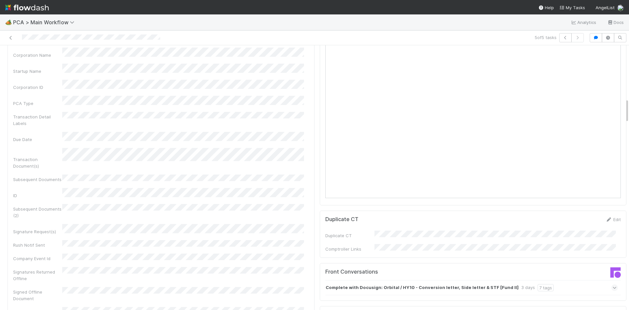
scroll to position [623, 0]
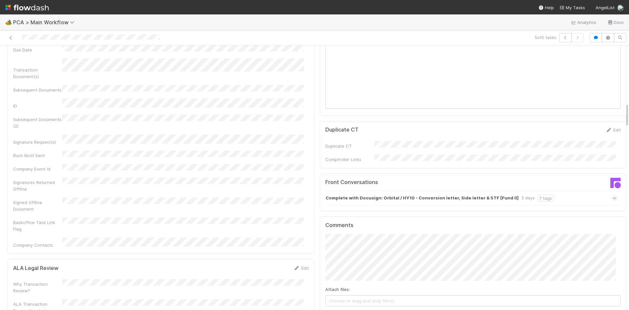
click at [401, 194] on strong "Complete with Docusign: Orbital / HY10 - Conversion letter, Side letter & STF […" at bounding box center [422, 197] width 193 height 7
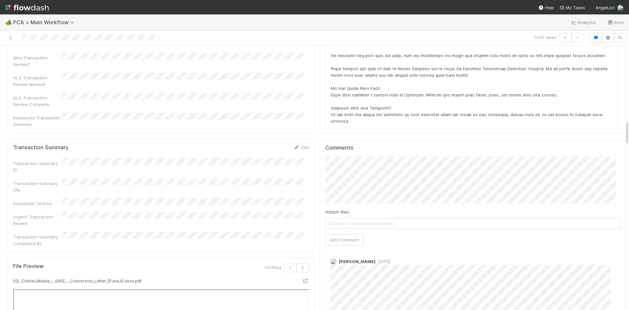
scroll to position [885, 0]
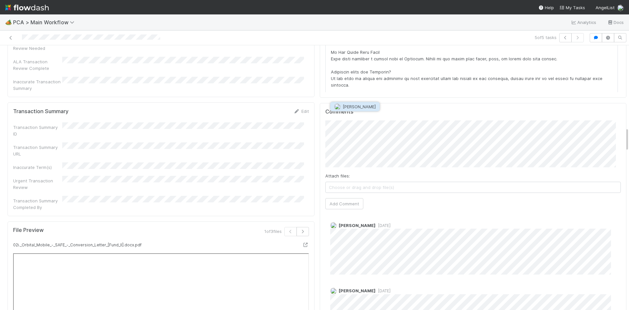
click at [376, 106] on span "Jemma Cunningham" at bounding box center [359, 106] width 33 height 5
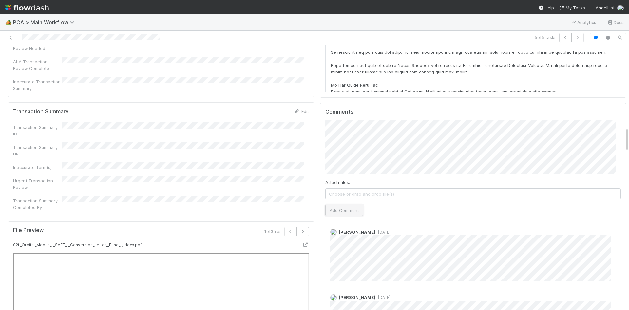
click at [340, 205] on button "Add Comment" at bounding box center [344, 210] width 38 height 11
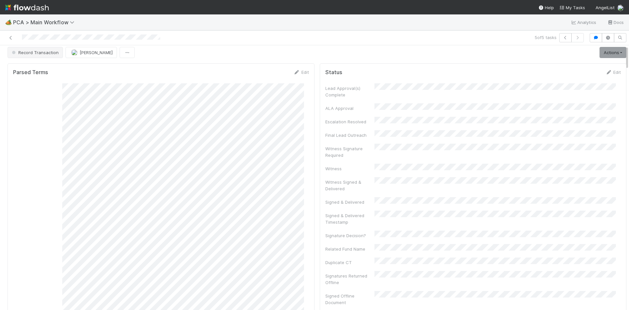
scroll to position [0, 0]
click at [36, 55] on span "Record Transaction" at bounding box center [34, 55] width 48 height 5
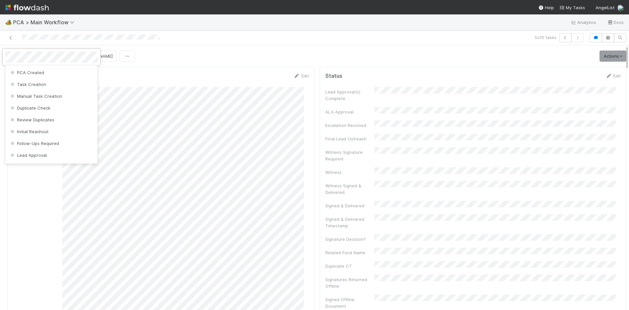
scroll to position [326, 0]
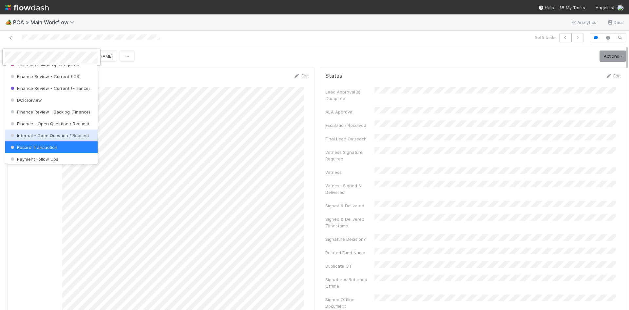
click at [38, 139] on div "Internal - Open Question / Request" at bounding box center [51, 135] width 92 height 12
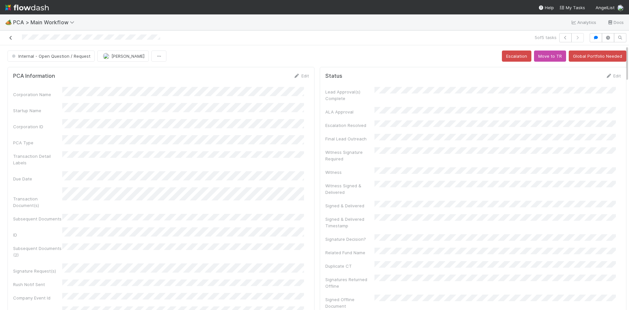
click at [11, 38] on icon at bounding box center [11, 38] width 7 height 4
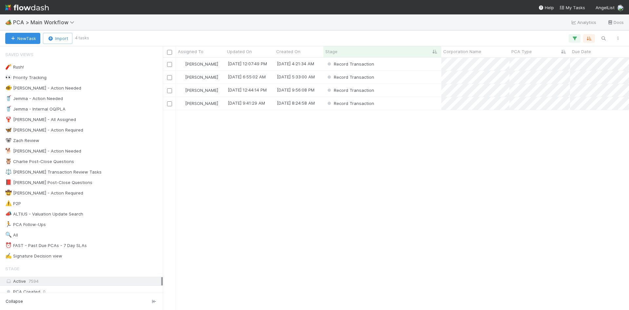
scroll to position [247, 462]
click at [412, 78] on div "Record Transaction" at bounding box center [383, 77] width 118 height 13
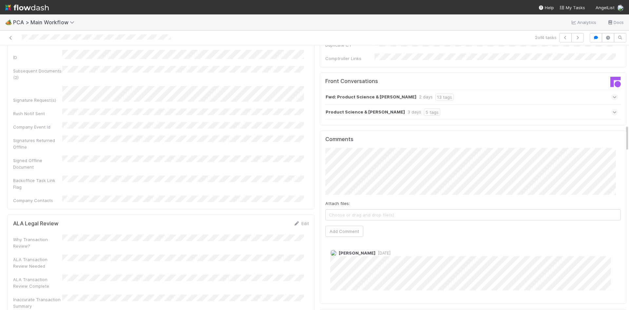
scroll to position [852, 0]
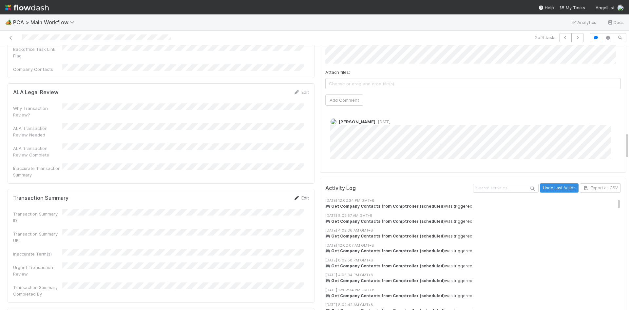
click at [294, 196] on icon at bounding box center [297, 198] width 7 height 4
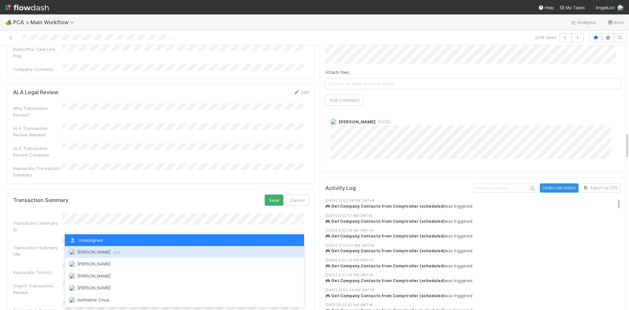
click at [96, 253] on span "Meg Castanare you" at bounding box center [98, 251] width 43 height 5
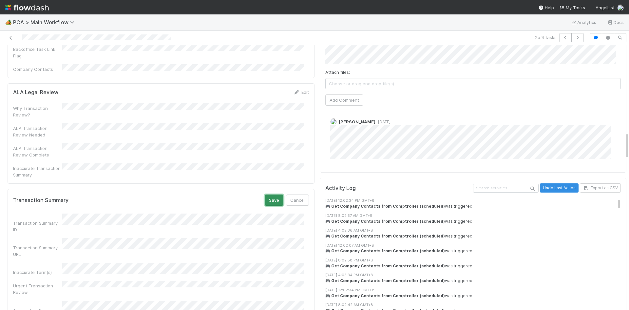
click at [265, 194] on button "Save" at bounding box center [274, 199] width 19 height 11
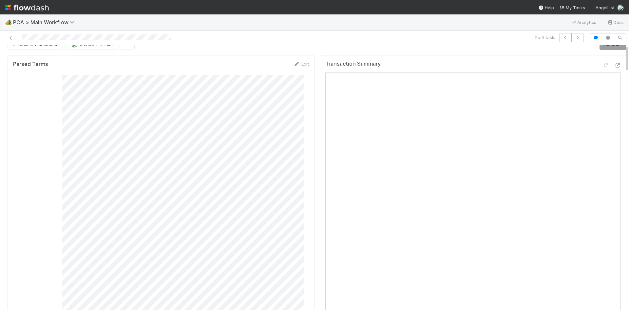
scroll to position [0, 0]
click at [600, 52] on link "Actions" at bounding box center [613, 55] width 27 height 11
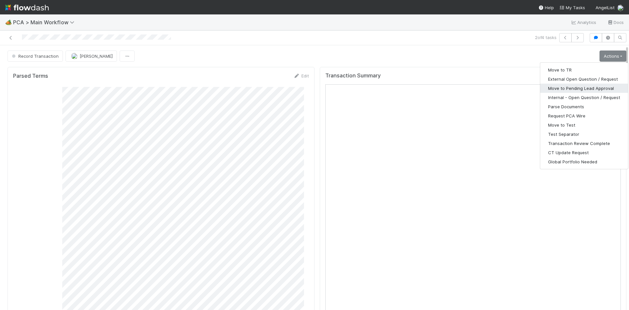
click at [585, 87] on button "Move to Pending Lead Approval" at bounding box center [584, 88] width 88 height 9
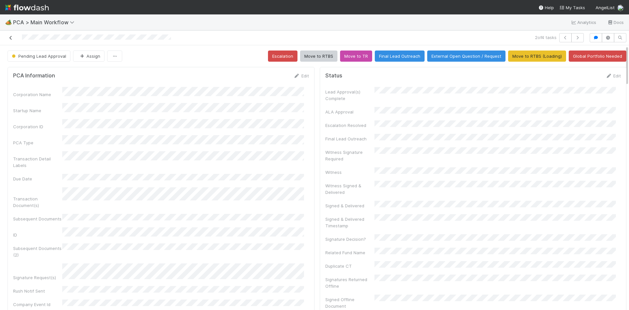
click at [12, 37] on icon at bounding box center [11, 38] width 7 height 4
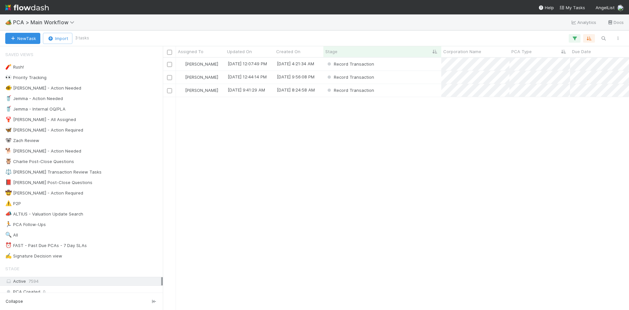
scroll to position [247, 462]
click at [400, 68] on div "Record Transaction" at bounding box center [383, 64] width 118 height 13
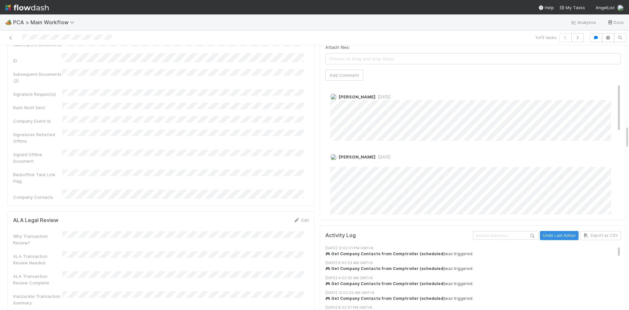
scroll to position [951, 0]
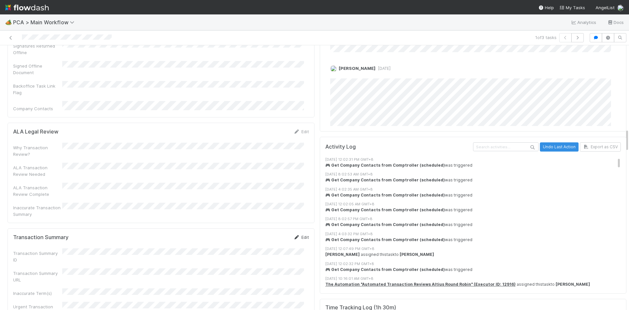
click at [294, 235] on icon at bounding box center [297, 237] width 7 height 4
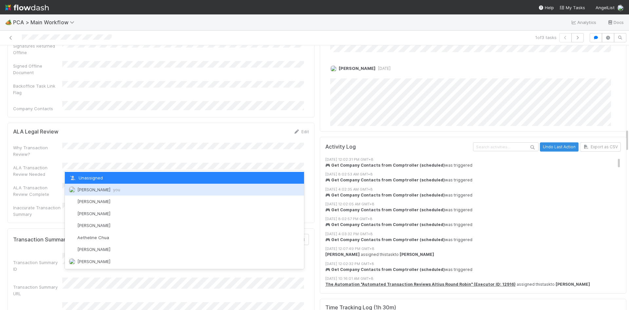
drag, startPoint x: 106, startPoint y: 190, endPoint x: 120, endPoint y: 193, distance: 14.7
click at [106, 190] on span "Meg Castanare you" at bounding box center [98, 189] width 43 height 5
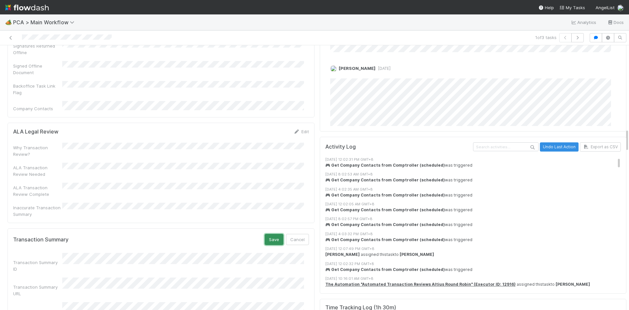
click at [269, 234] on button "Save" at bounding box center [274, 239] width 19 height 11
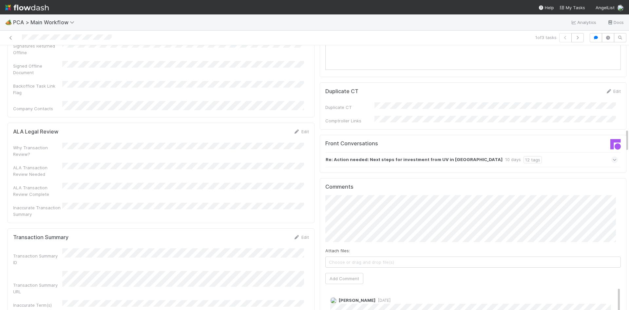
scroll to position [983, 0]
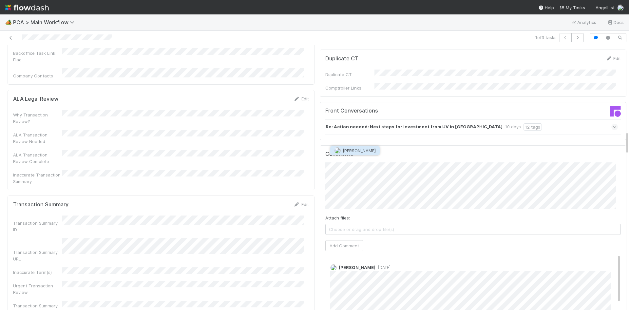
click at [374, 150] on span "Jemma Cunningham" at bounding box center [359, 150] width 33 height 5
type input "https://app.frontapp.com/open/cnv_qilrnwn"
click at [454, 146] on button "Ok" at bounding box center [458, 145] width 14 height 11
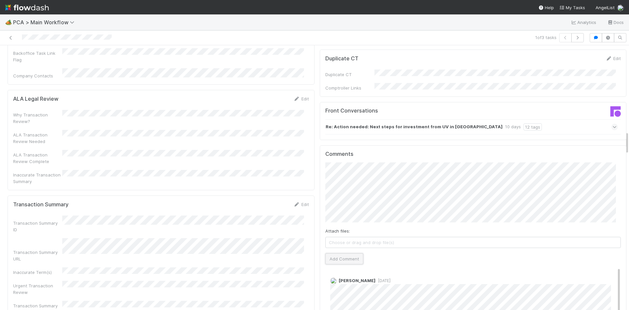
click at [346, 253] on button "Add Comment" at bounding box center [344, 258] width 38 height 11
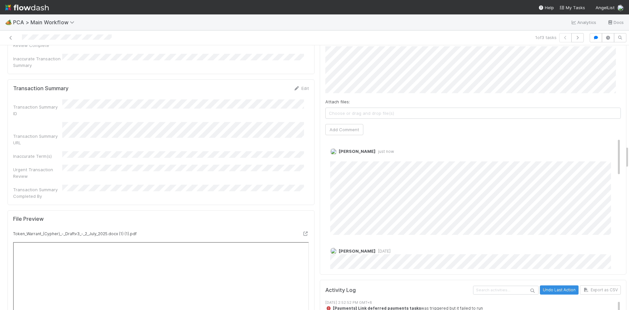
scroll to position [1147, 0]
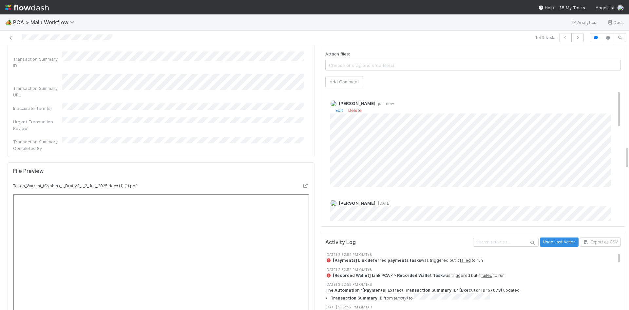
click at [336, 108] on link "Edit" at bounding box center [340, 110] width 8 height 5
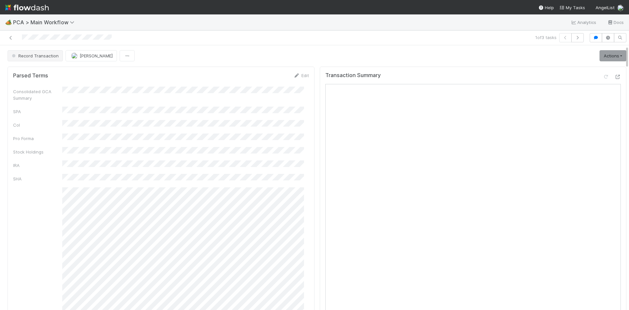
scroll to position [0, 0]
click at [48, 60] on button "Record Transaction" at bounding box center [35, 55] width 55 height 11
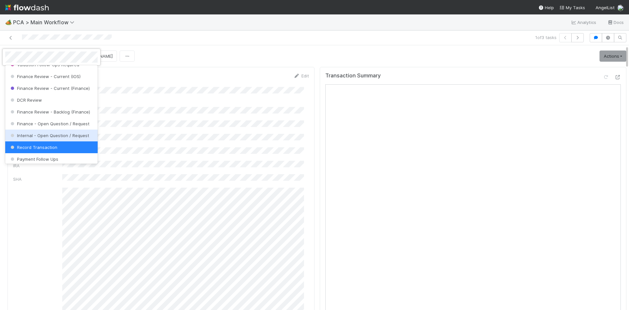
click at [44, 138] on span "Internal - Open Question / Request" at bounding box center [49, 135] width 80 height 5
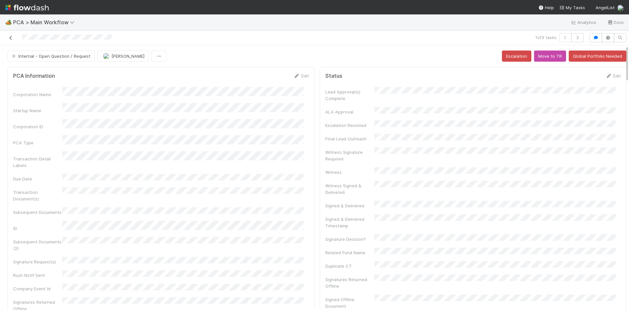
click at [10, 36] on icon at bounding box center [11, 38] width 7 height 4
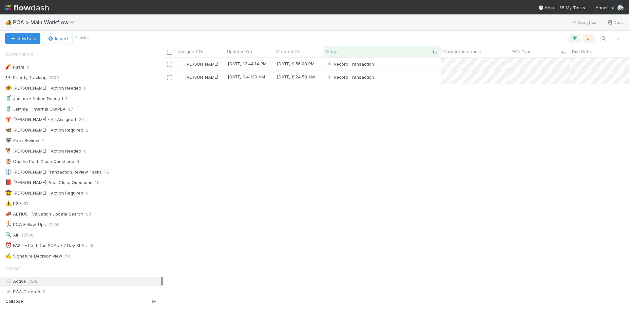
scroll to position [5, 5]
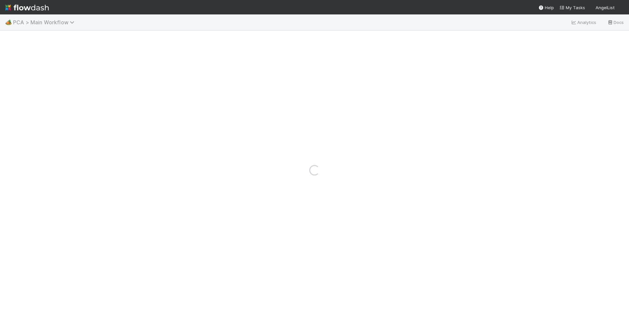
click at [48, 22] on span "PCA > Main Workflow" at bounding box center [45, 22] width 65 height 7
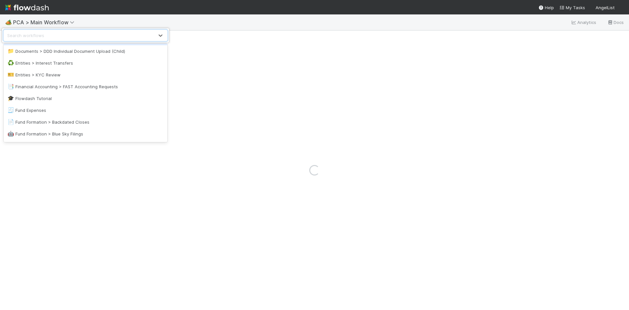
scroll to position [295, 0]
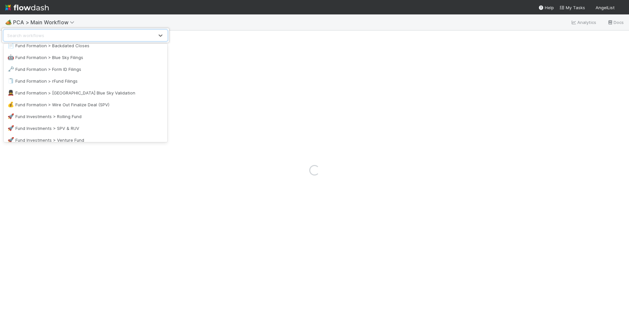
click at [74, 56] on div "🤖 Fund Formation > Blue Sky Filings" at bounding box center [86, 57] width 156 height 7
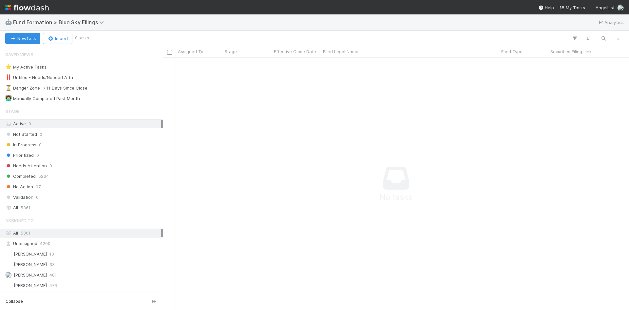
scroll to position [242, 462]
click at [69, 165] on div "Needs Attention 0" at bounding box center [83, 166] width 156 height 8
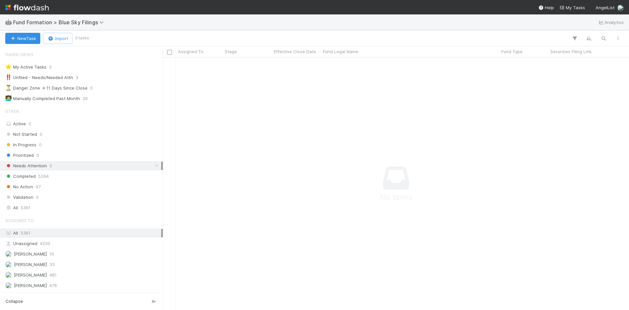
scroll to position [242, 462]
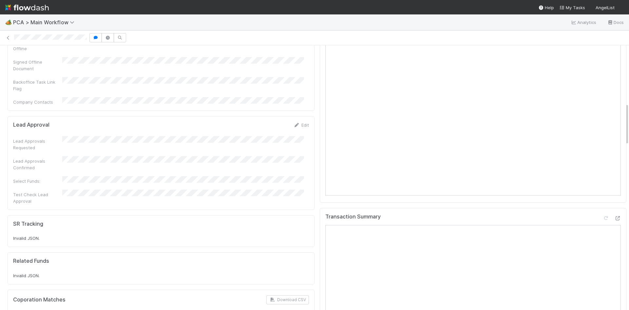
scroll to position [590, 0]
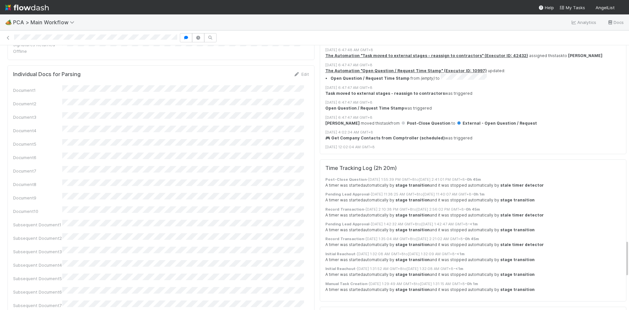
scroll to position [1377, 0]
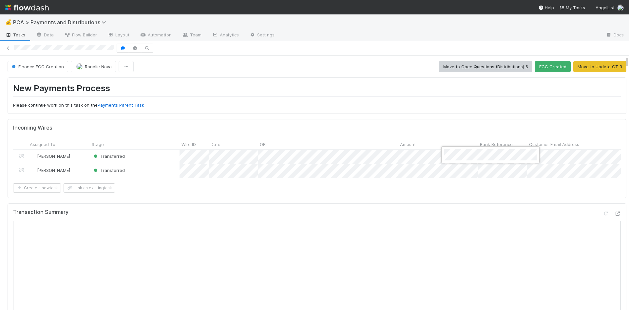
click at [462, 171] on div at bounding box center [314, 155] width 629 height 310
drag, startPoint x: 206, startPoint y: 123, endPoint x: 214, endPoint y: 125, distance: 8.4
click at [206, 123] on div at bounding box center [314, 155] width 629 height 310
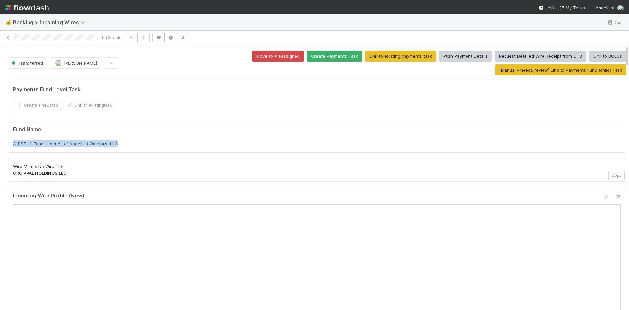
drag, startPoint x: 31, startPoint y: 127, endPoint x: 25, endPoint y: 129, distance: 6.8
click at [9, 127] on div "Fund Name A-PST-11-Fund, a series of AngelList Omnibus, LLC" at bounding box center [317, 137] width 619 height 32
drag, startPoint x: 122, startPoint y: 132, endPoint x: 1, endPoint y: 129, distance: 120.7
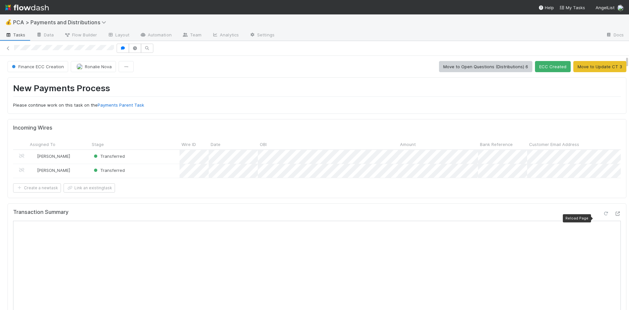
click at [603, 216] on icon at bounding box center [606, 213] width 7 height 4
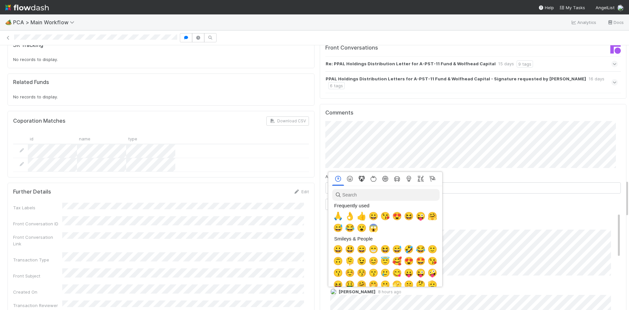
scroll to position [0, 2]
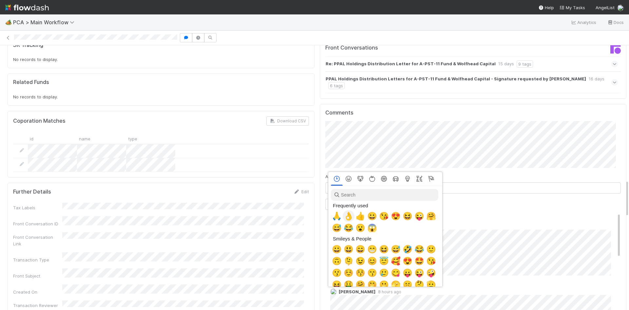
click at [348, 217] on span "👌" at bounding box center [349, 215] width 10 height 9
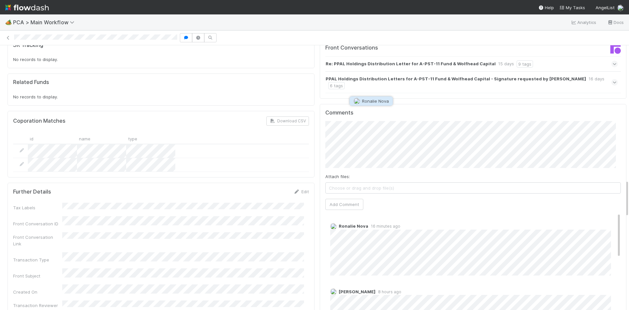
click at [368, 100] on span "Ronalie Nova" at bounding box center [375, 100] width 27 height 5
click at [348, 199] on button "Add Comment" at bounding box center [344, 204] width 38 height 11
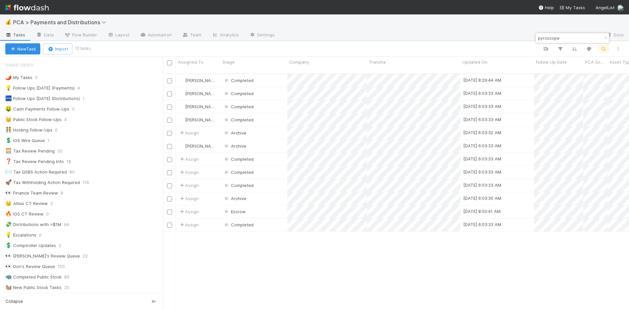
scroll to position [513, 0]
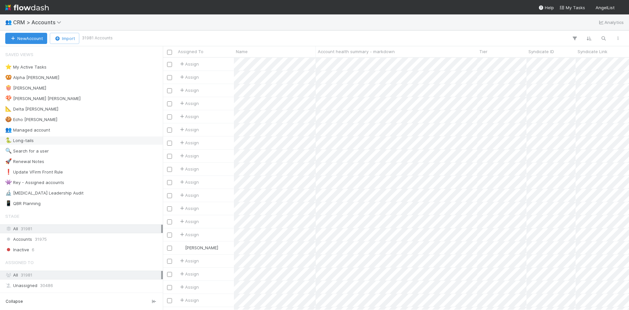
scroll to position [247, 462]
click at [604, 38] on icon "button" at bounding box center [603, 38] width 7 height 6
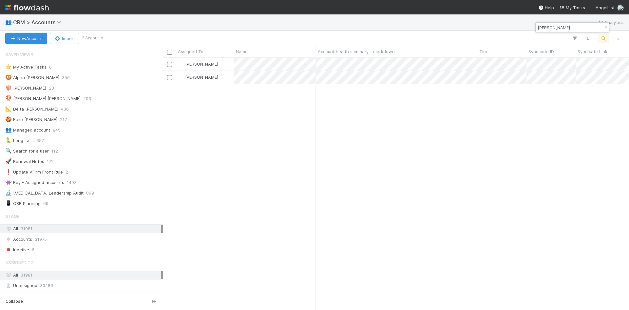
type input "[PERSON_NAME]"
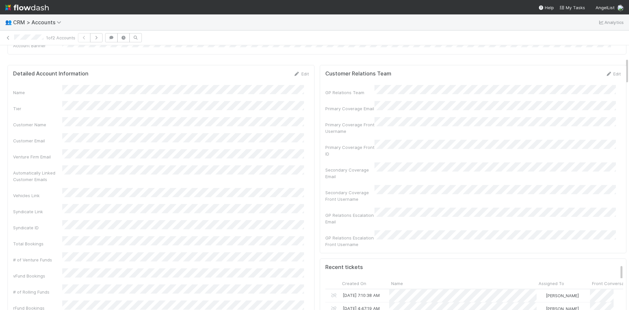
scroll to position [131, 0]
